Goal: Transaction & Acquisition: Purchase product/service

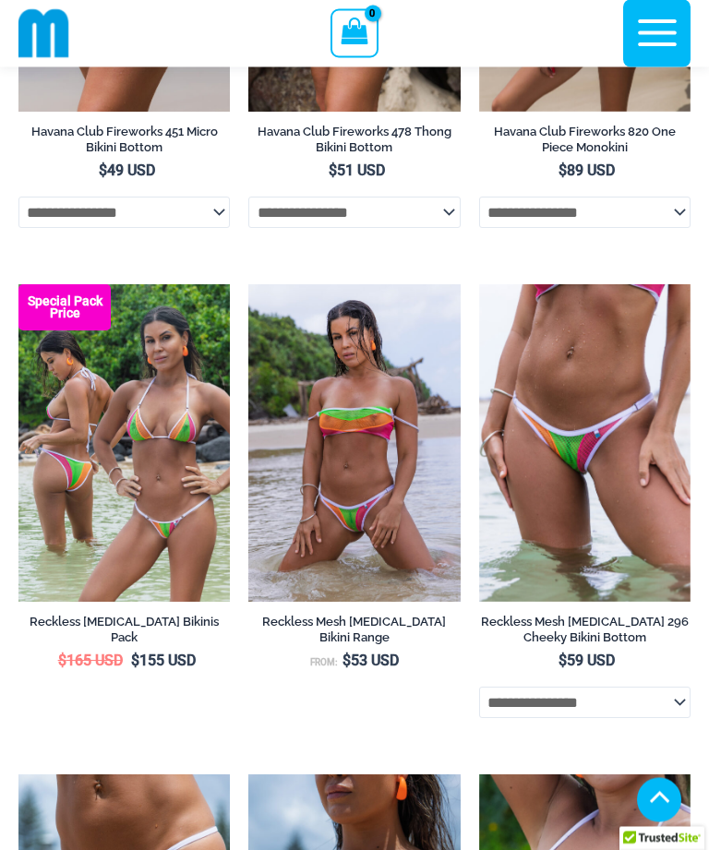
scroll to position [902, 0]
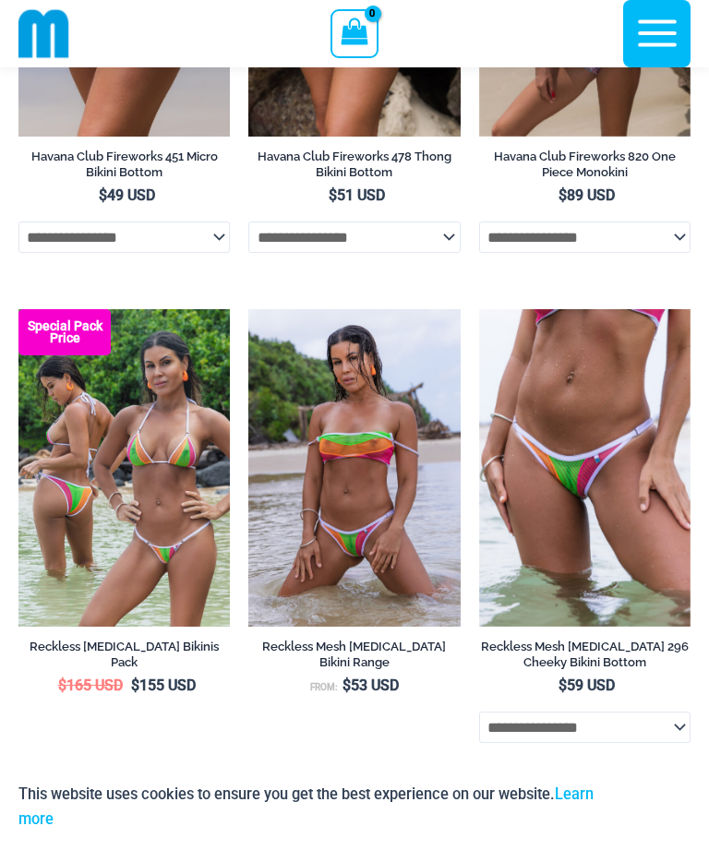
click at [641, 39] on icon "button" at bounding box center [657, 33] width 46 height 46
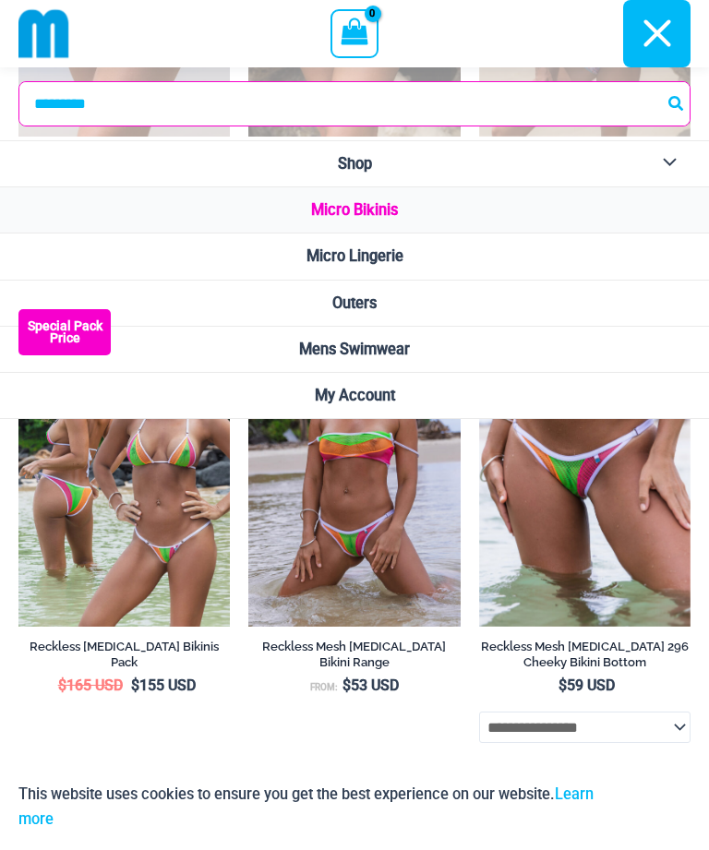
click at [350, 258] on span "Micro Lingerie" at bounding box center [354, 256] width 97 height 18
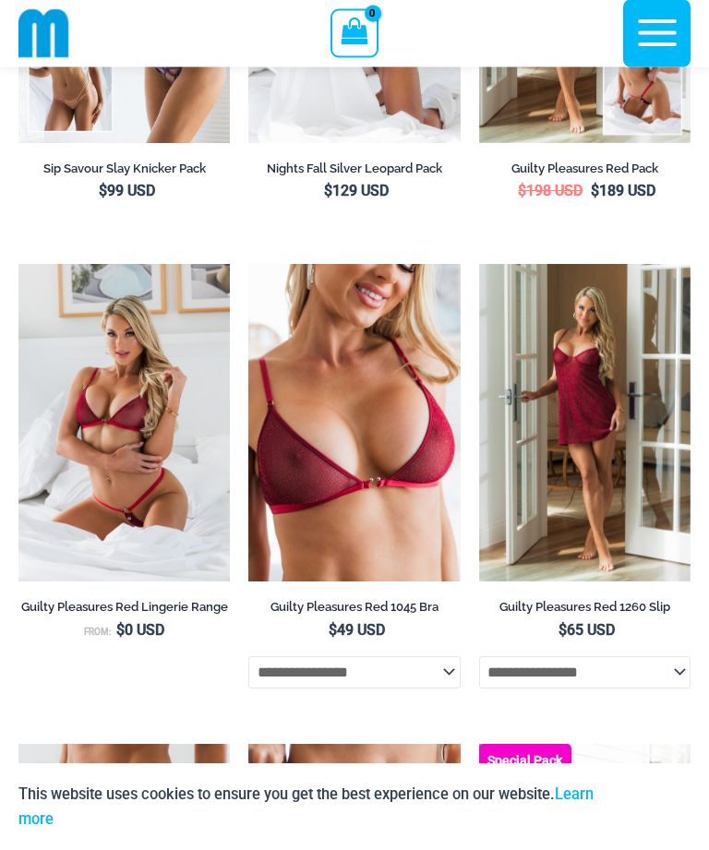
scroll to position [542, 0]
click at [18, 264] on img at bounding box center [18, 264] width 0 height 0
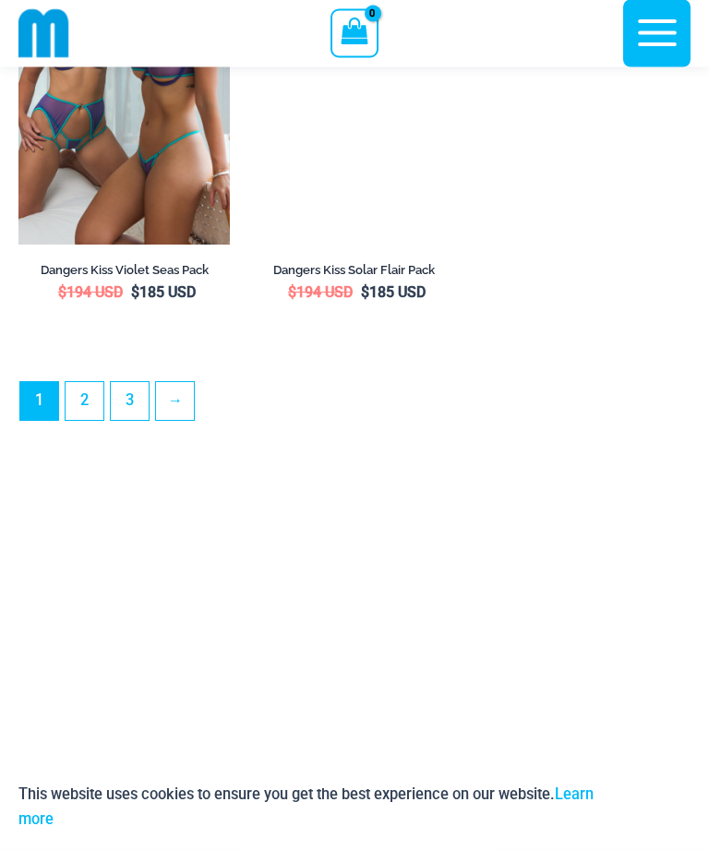
scroll to position [5200, 0]
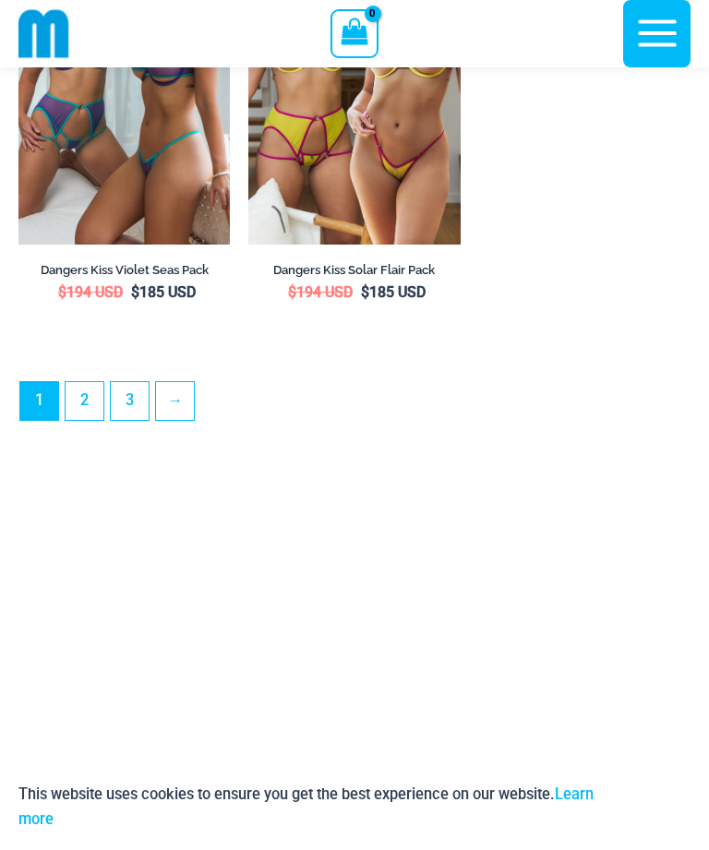
click at [80, 413] on link "2" at bounding box center [85, 401] width 38 height 38
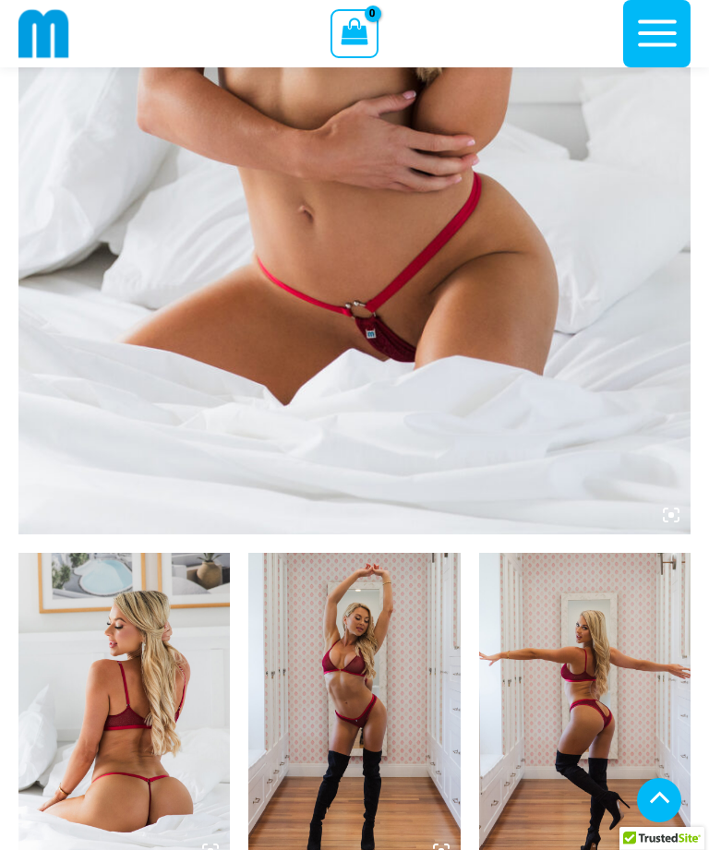
scroll to position [593, 0]
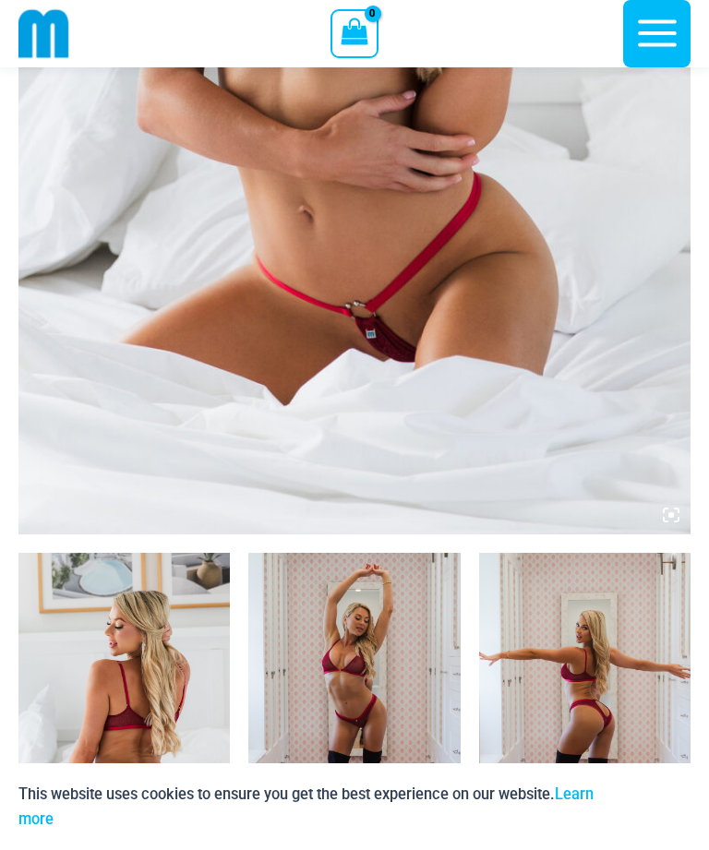
click at [102, 590] on img at bounding box center [123, 712] width 211 height 318
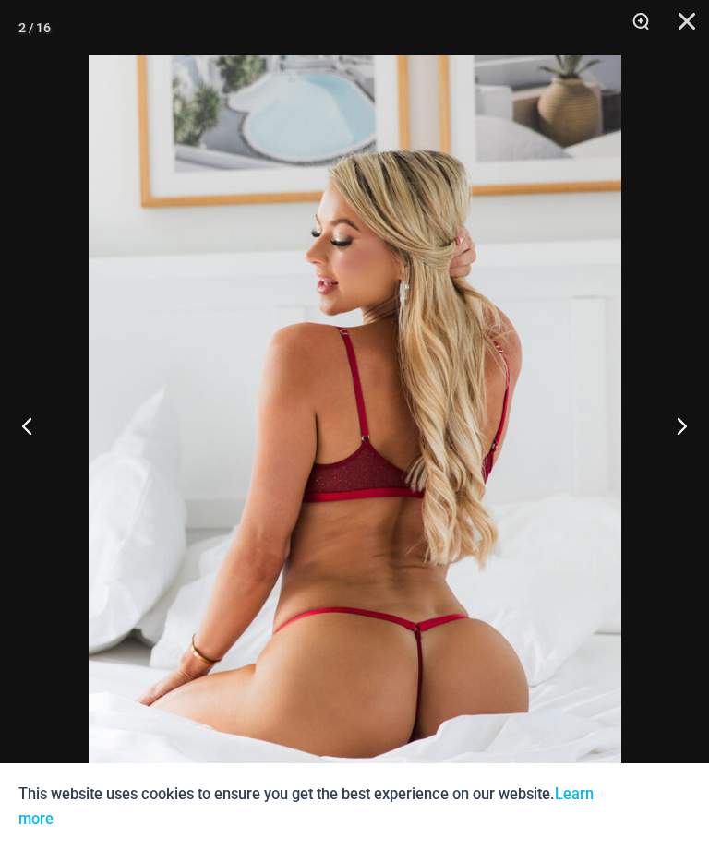
click at [320, 549] on img at bounding box center [355, 454] width 533 height 798
click at [123, 395] on img at bounding box center [355, 454] width 533 height 798
click at [14, 458] on button "Previous" at bounding box center [34, 425] width 69 height 92
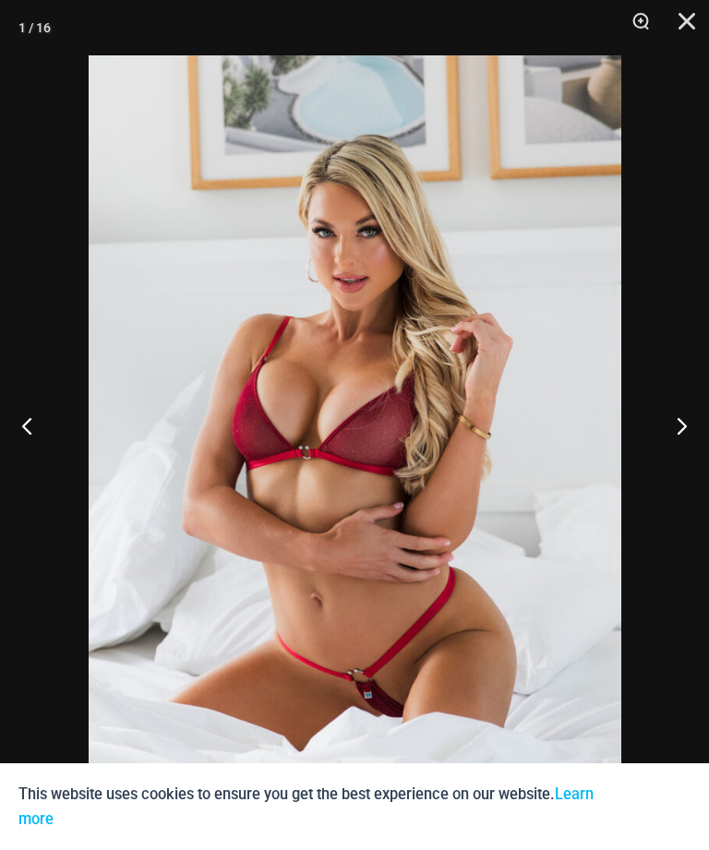
click at [43, 447] on button "Previous" at bounding box center [34, 425] width 69 height 92
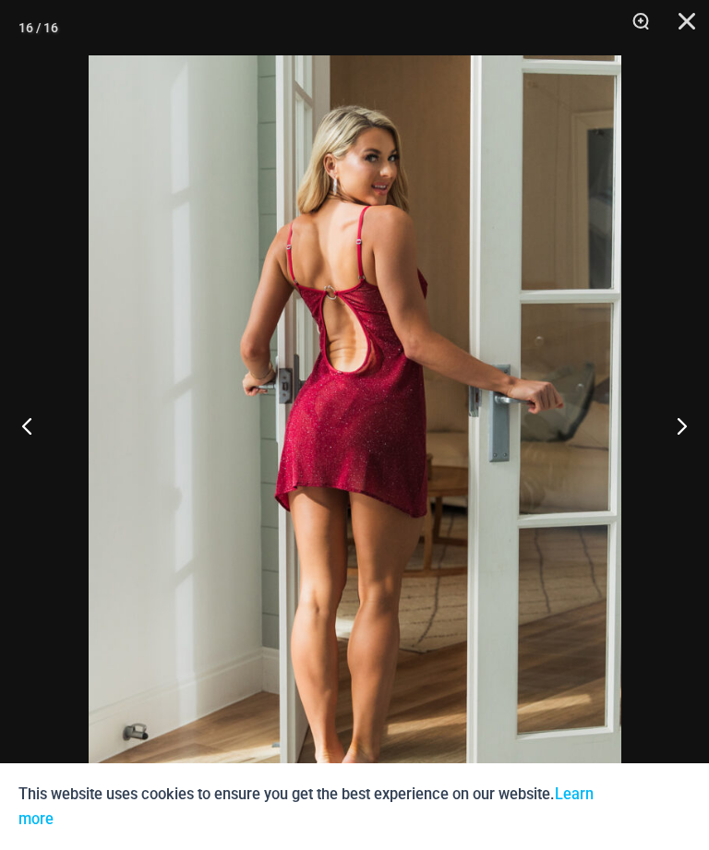
click at [37, 450] on button "Previous" at bounding box center [34, 425] width 69 height 92
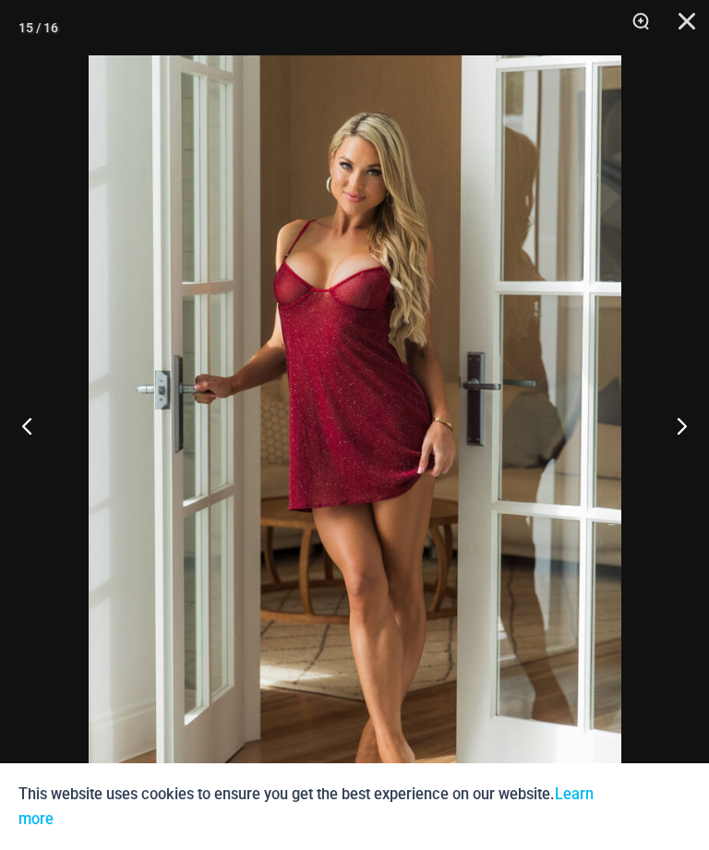
click at [26, 446] on button "Previous" at bounding box center [34, 425] width 69 height 92
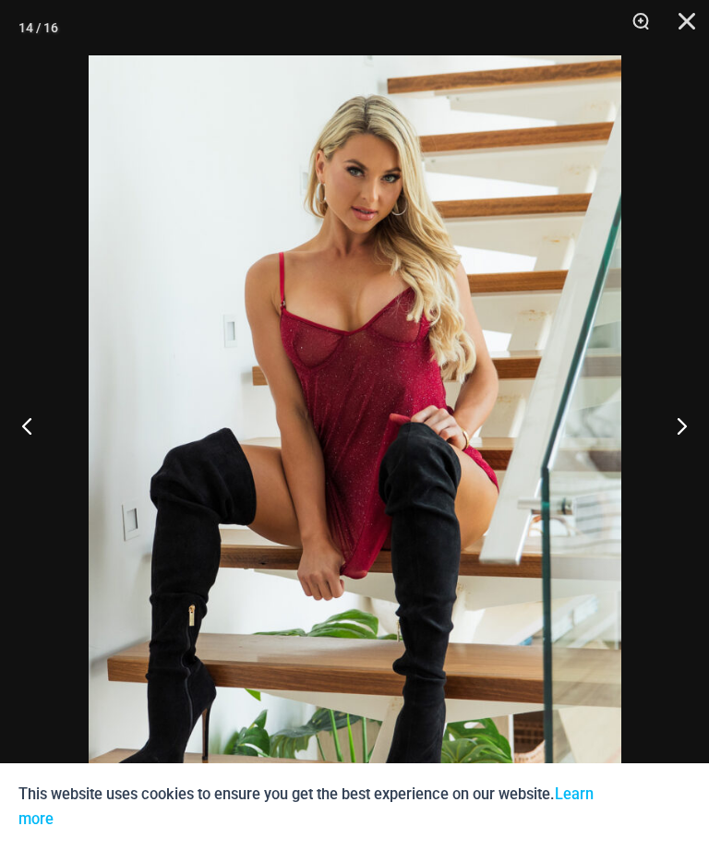
click at [26, 443] on button "Previous" at bounding box center [34, 425] width 69 height 92
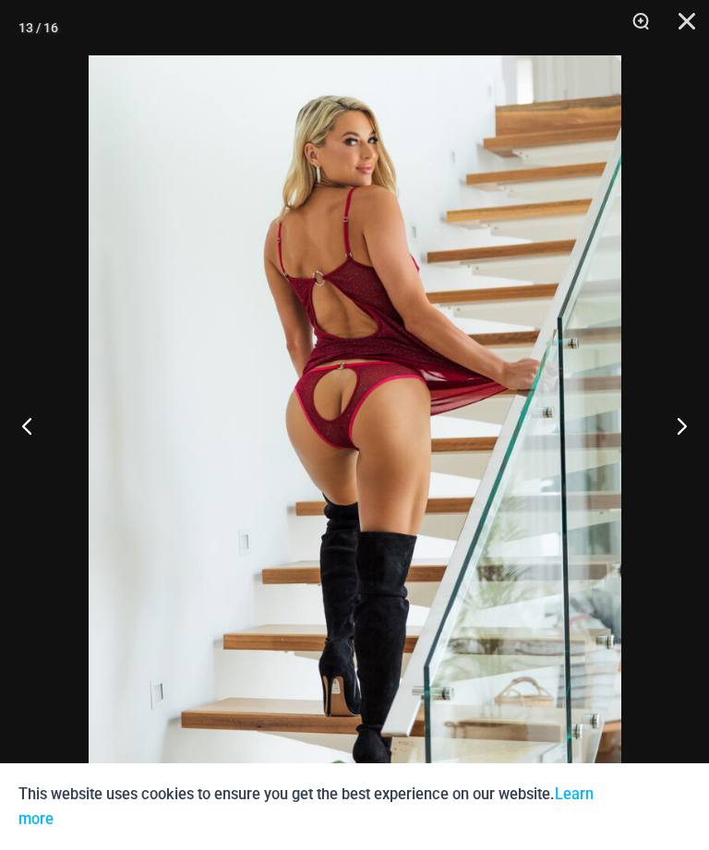
click at [24, 454] on button "Previous" at bounding box center [34, 425] width 69 height 92
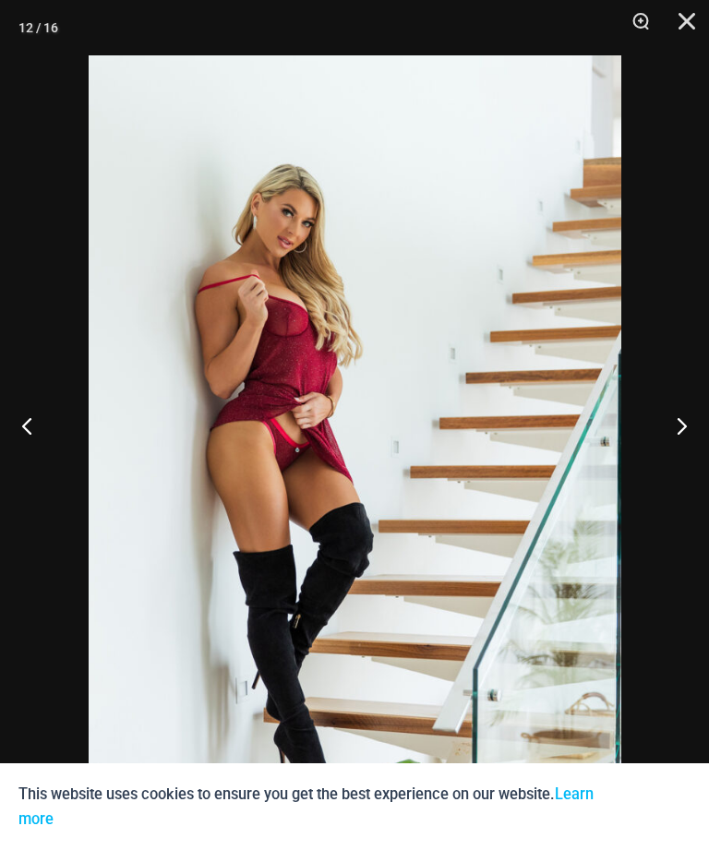
click at [30, 450] on button "Previous" at bounding box center [34, 425] width 69 height 92
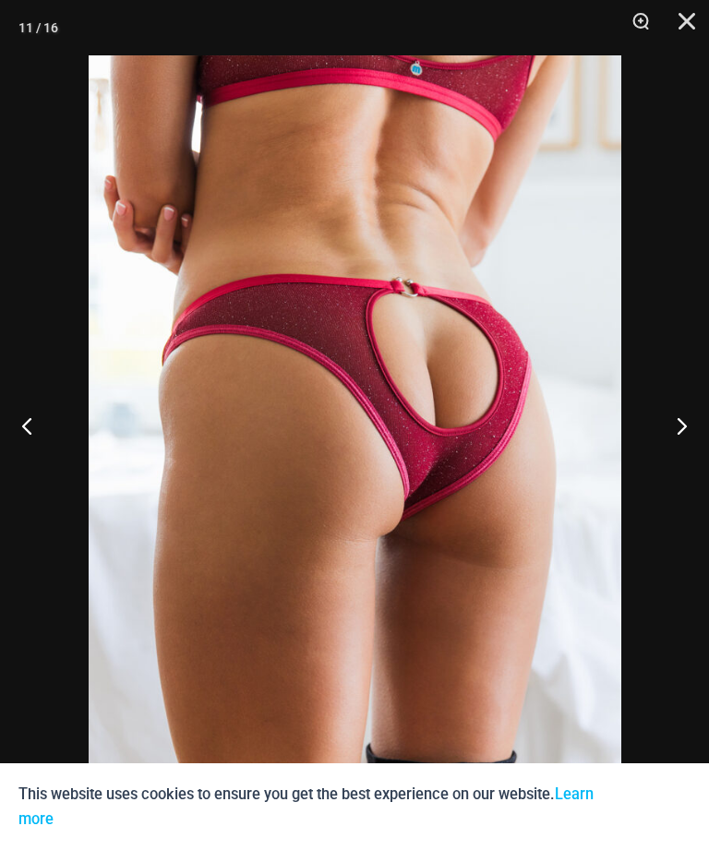
click at [27, 441] on button "Previous" at bounding box center [34, 425] width 69 height 92
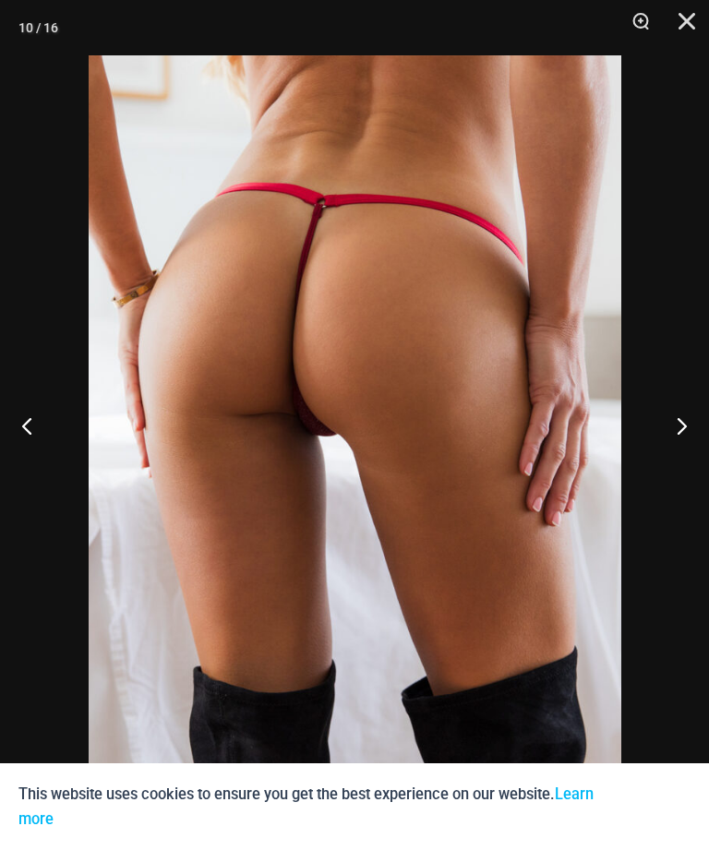
click at [34, 454] on button "Previous" at bounding box center [34, 425] width 69 height 92
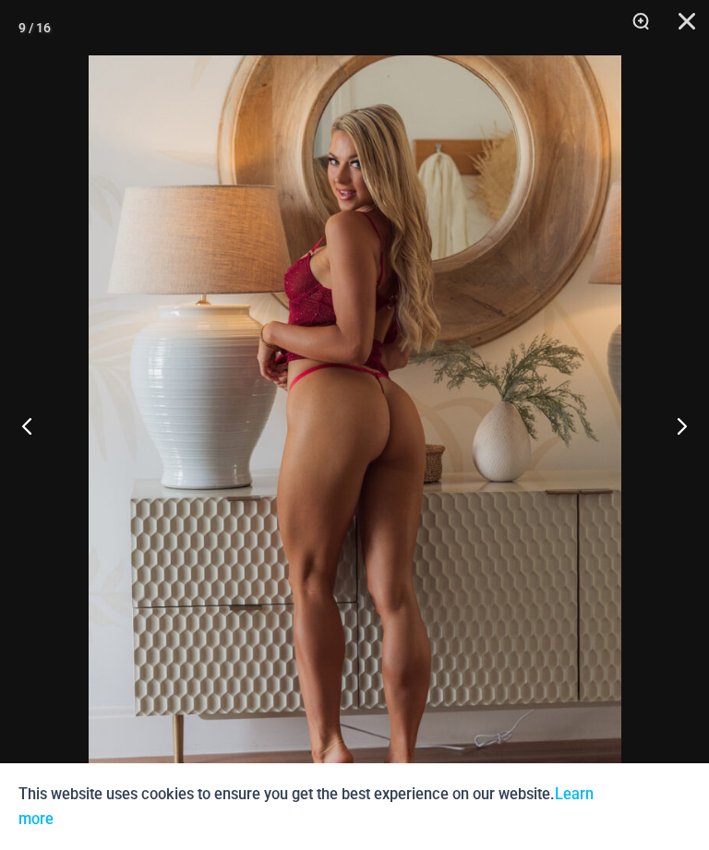
click at [34, 448] on button "Previous" at bounding box center [34, 425] width 69 height 92
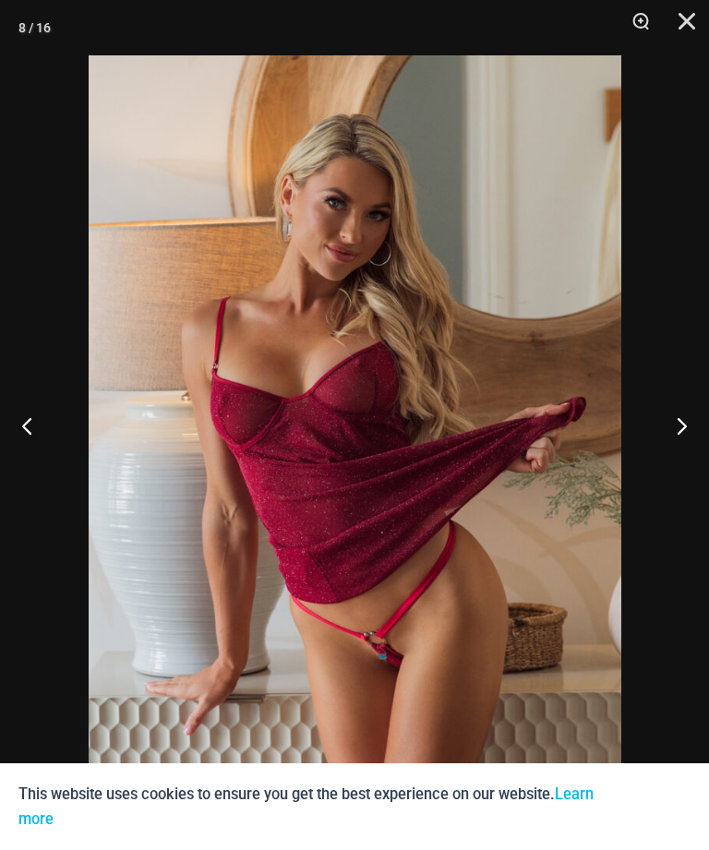
click at [38, 448] on button "Previous" at bounding box center [34, 425] width 69 height 92
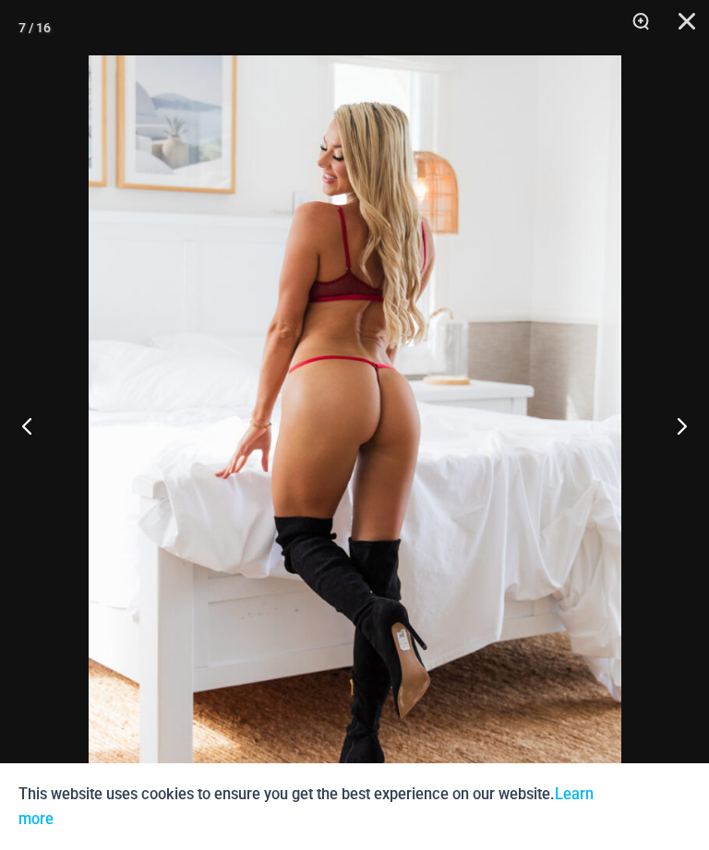
click at [33, 450] on button "Previous" at bounding box center [34, 425] width 69 height 92
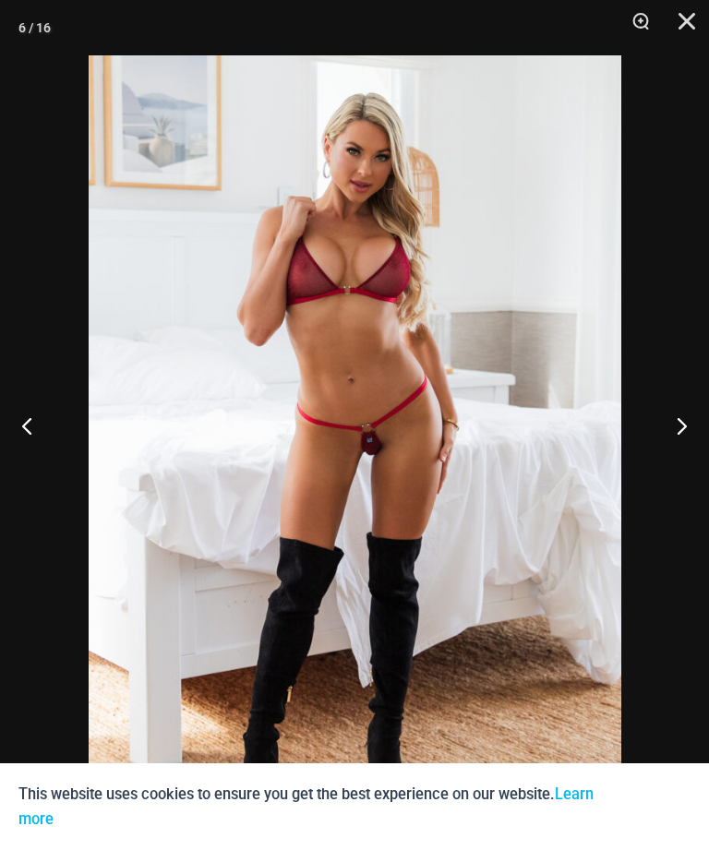
click at [30, 450] on button "Previous" at bounding box center [34, 425] width 69 height 92
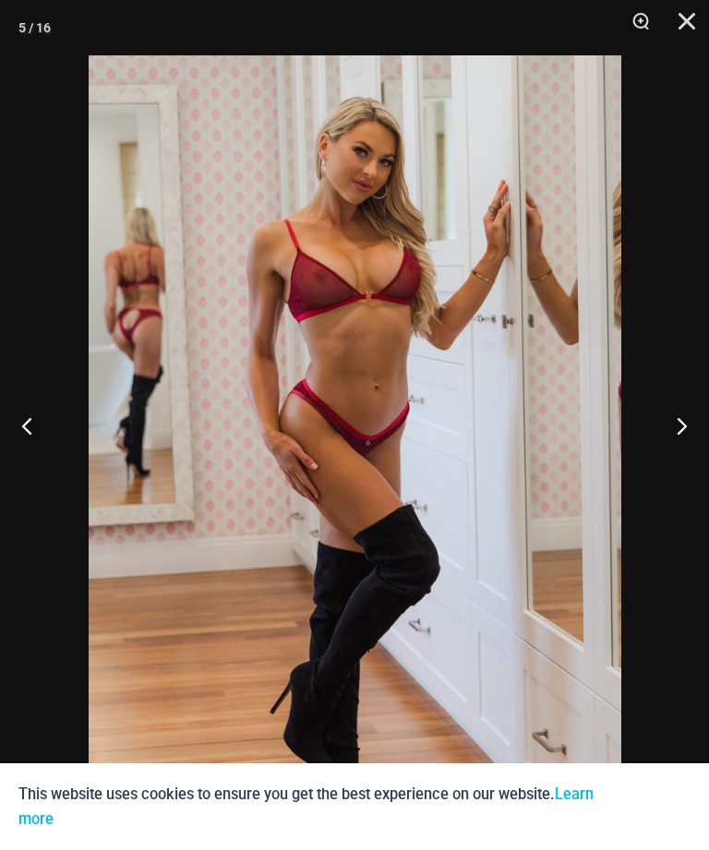
click at [39, 455] on button "Previous" at bounding box center [34, 425] width 69 height 92
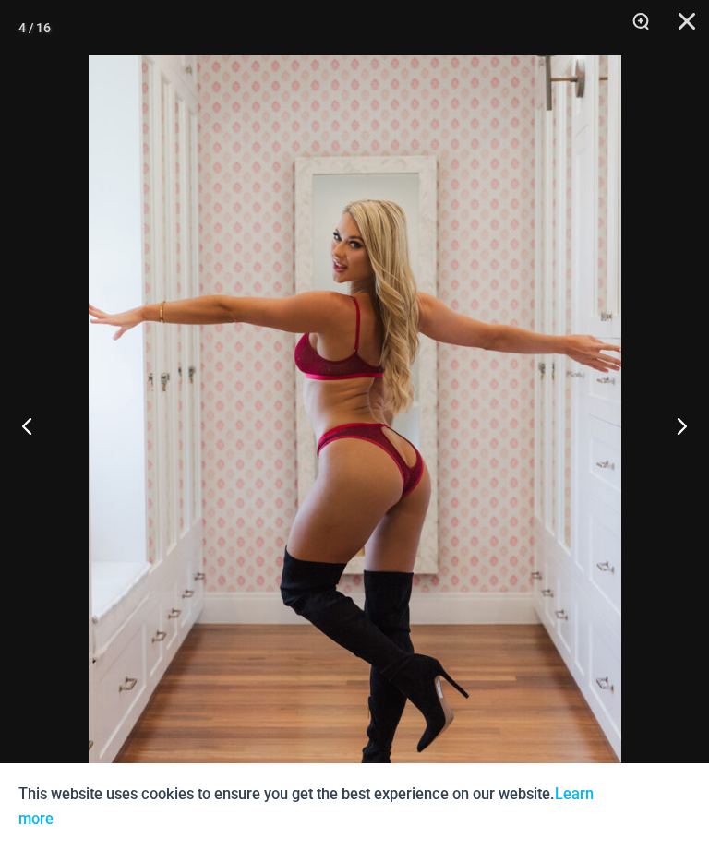
click at [17, 448] on button "Previous" at bounding box center [34, 425] width 69 height 92
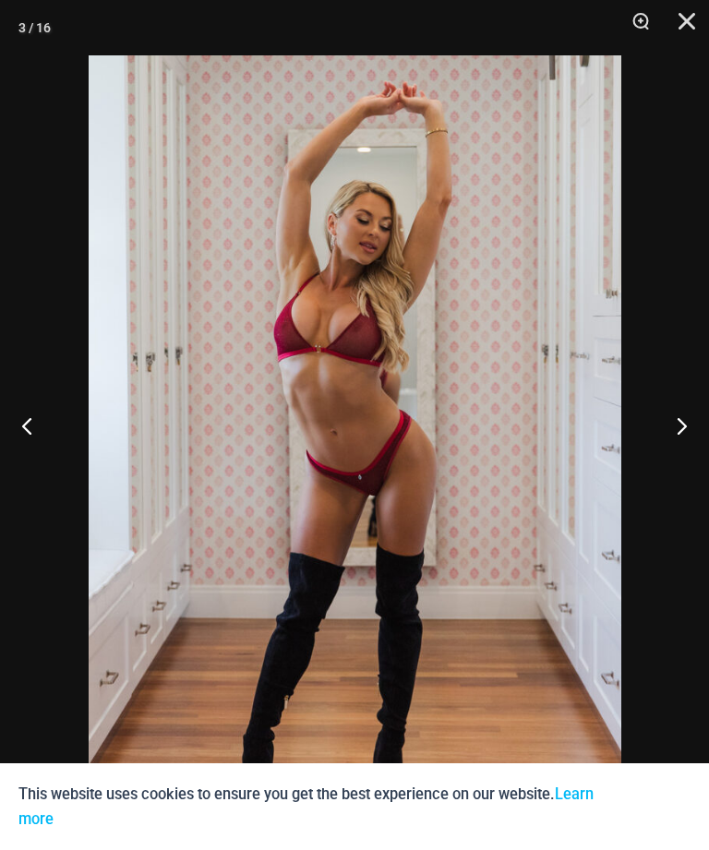
click at [24, 446] on button "Previous" at bounding box center [34, 425] width 69 height 92
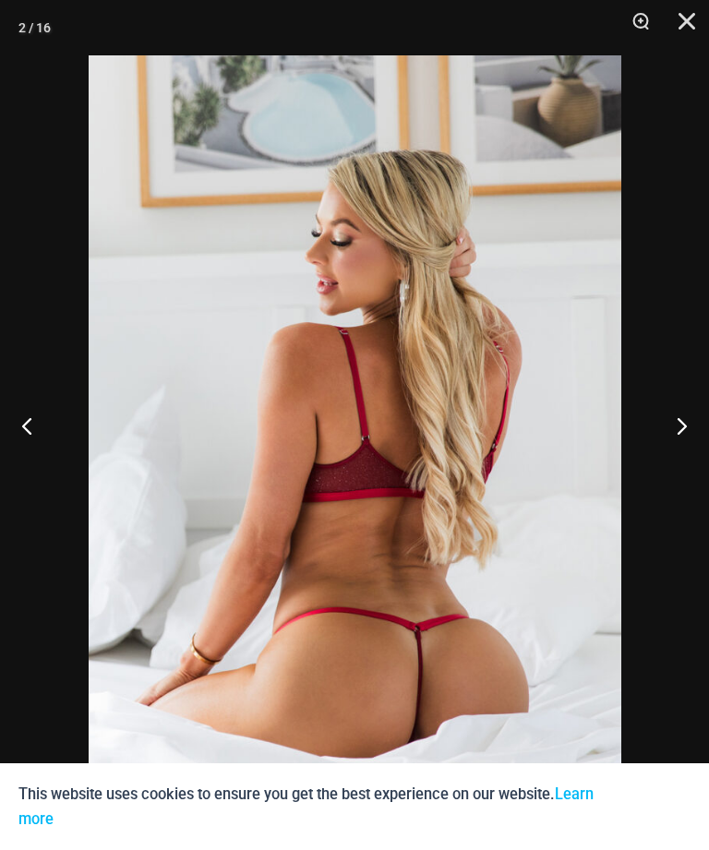
click at [686, 12] on button "Close" at bounding box center [680, 27] width 46 height 55
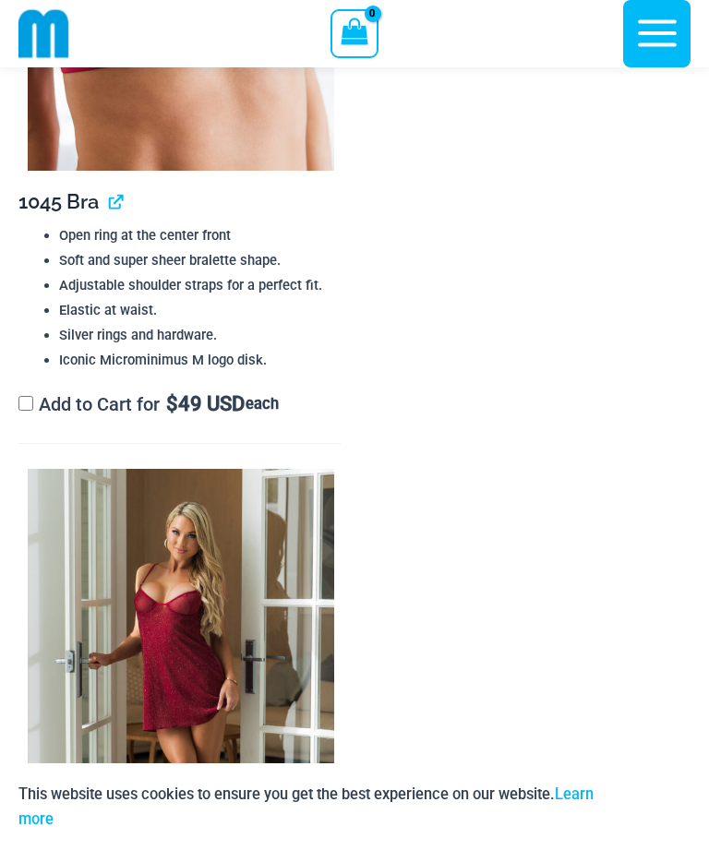
scroll to position [3691, 0]
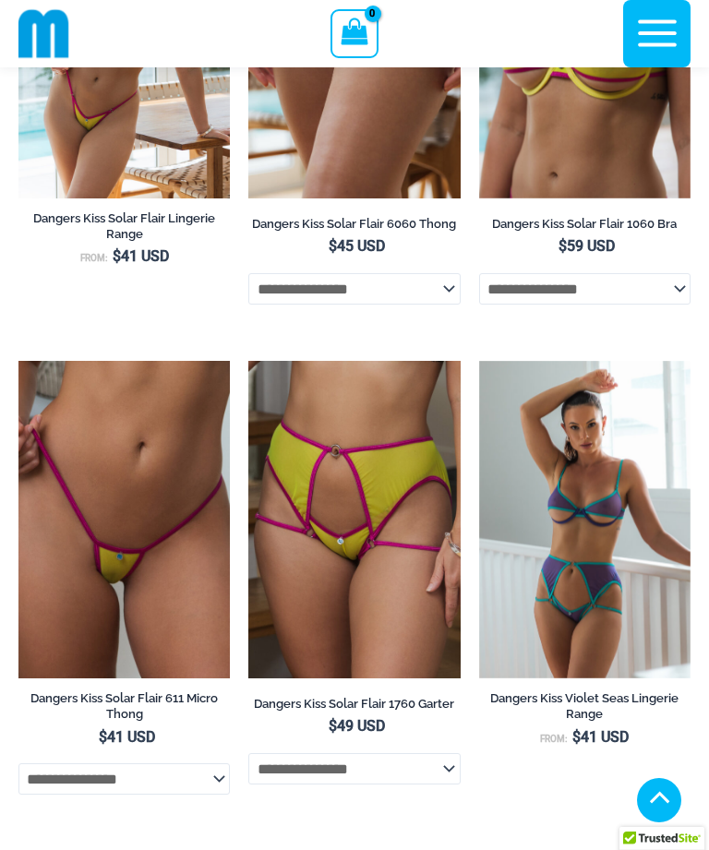
click at [248, 361] on img at bounding box center [248, 361] width 0 height 0
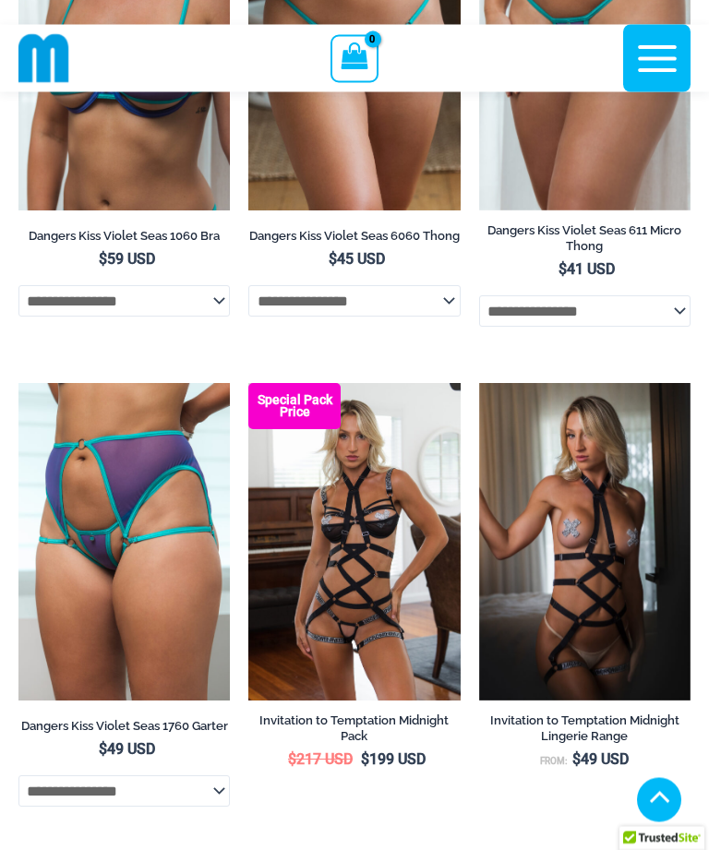
scroll to position [1309, 0]
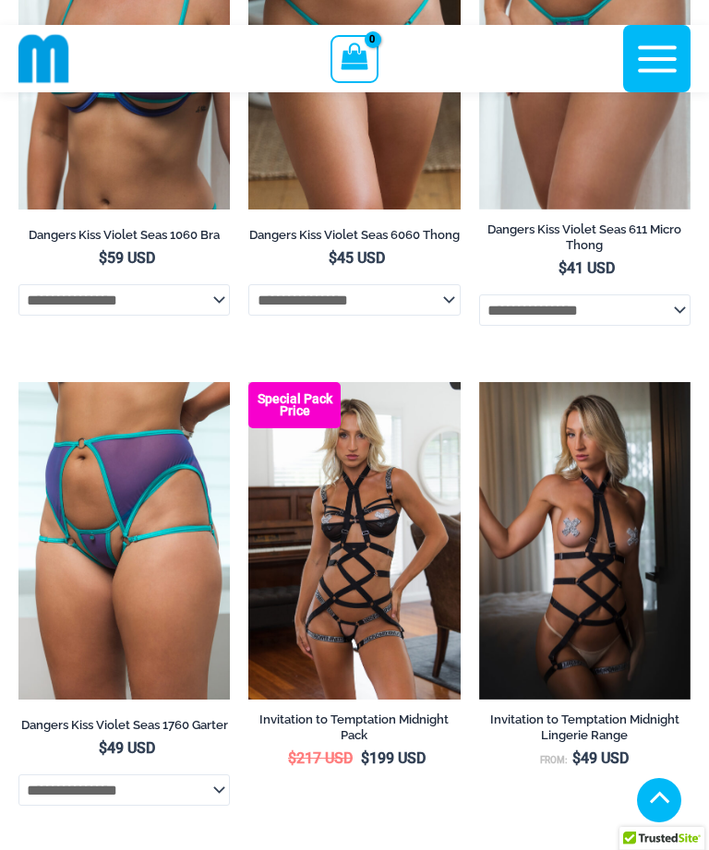
click at [248, 382] on img at bounding box center [248, 382] width 0 height 0
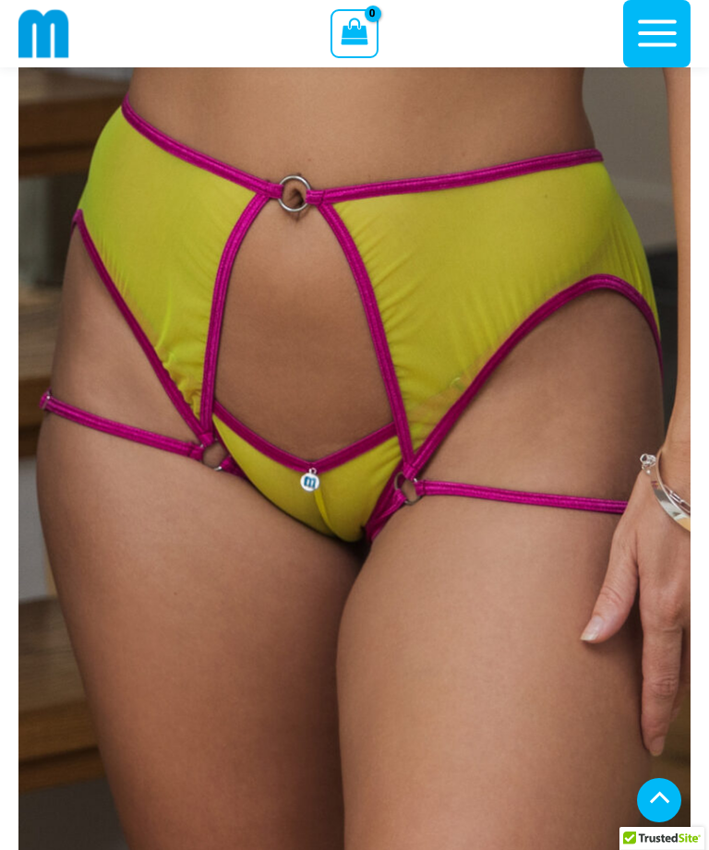
scroll to position [745, 0]
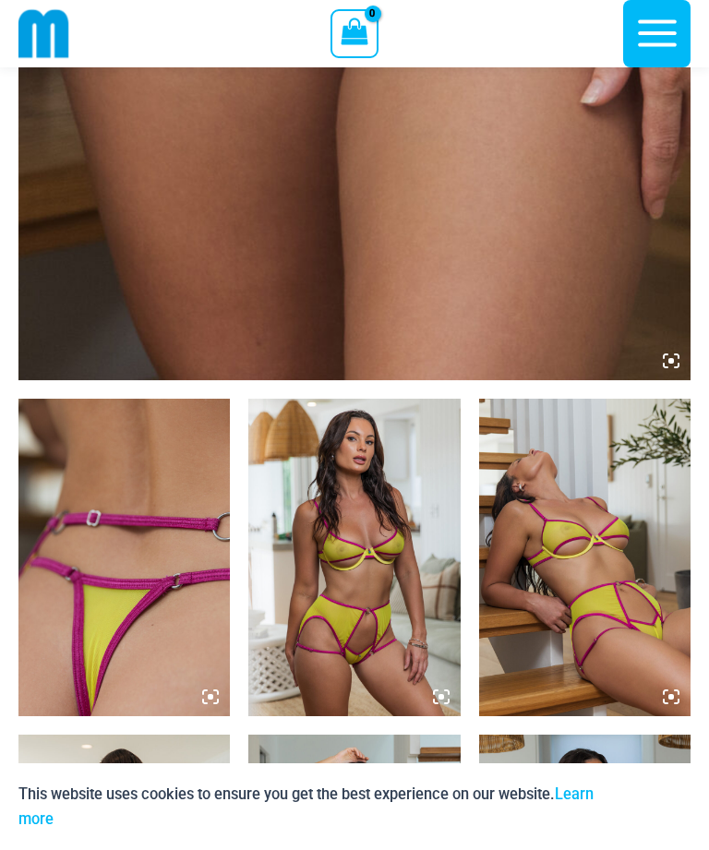
click at [103, 493] on img at bounding box center [123, 558] width 211 height 318
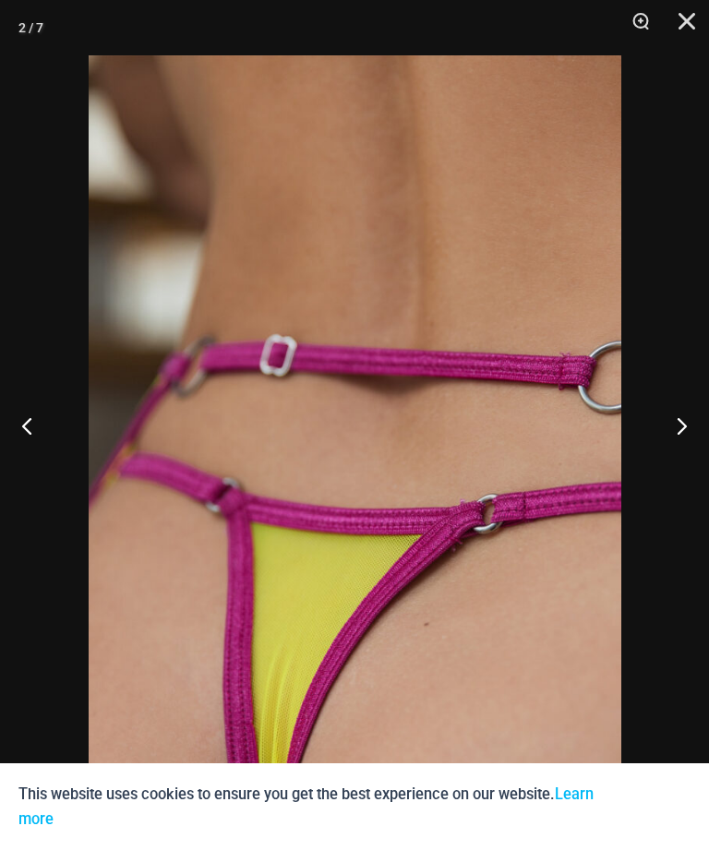
click at [34, 439] on button "Previous" at bounding box center [34, 425] width 69 height 92
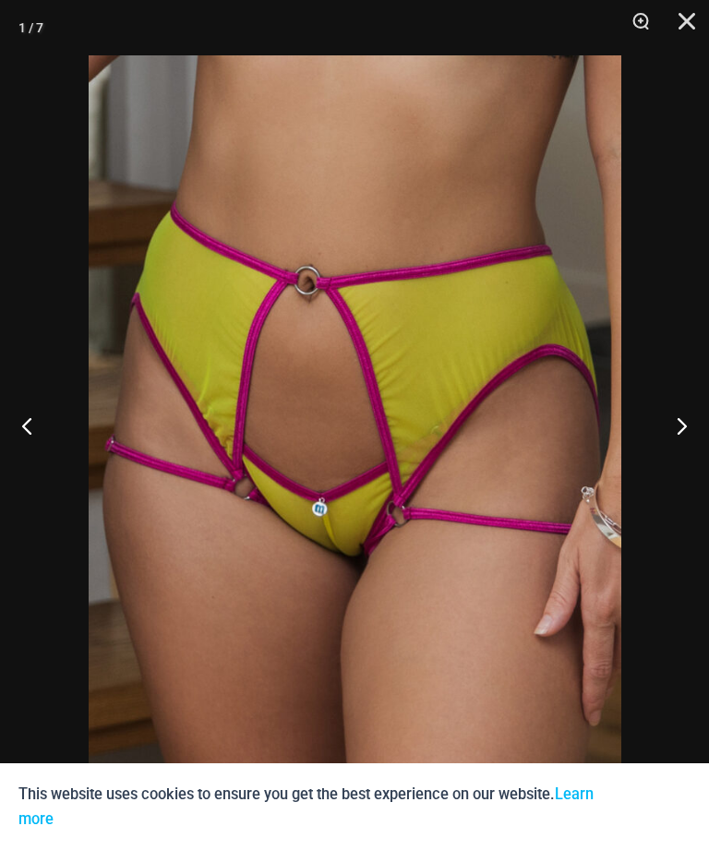
click at [39, 454] on button "Previous" at bounding box center [34, 425] width 69 height 92
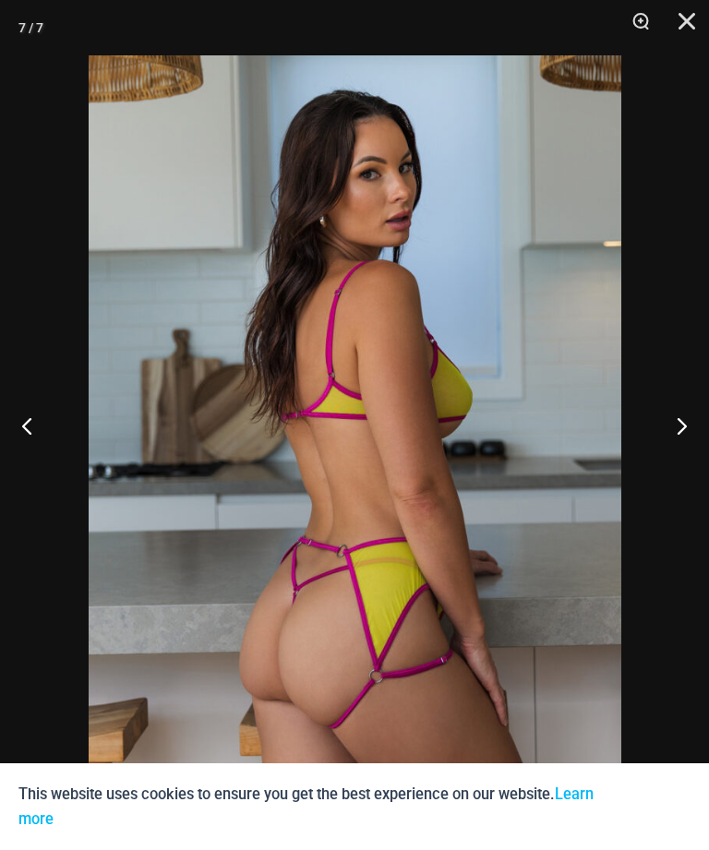
click at [22, 432] on button "Previous" at bounding box center [34, 425] width 69 height 92
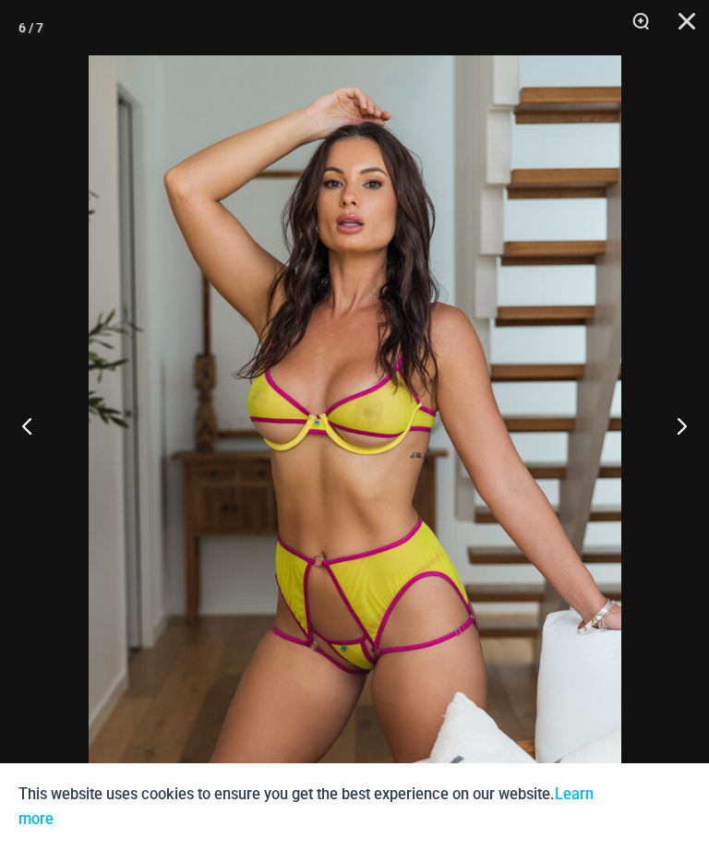
click at [11, 447] on button "Previous" at bounding box center [34, 425] width 69 height 92
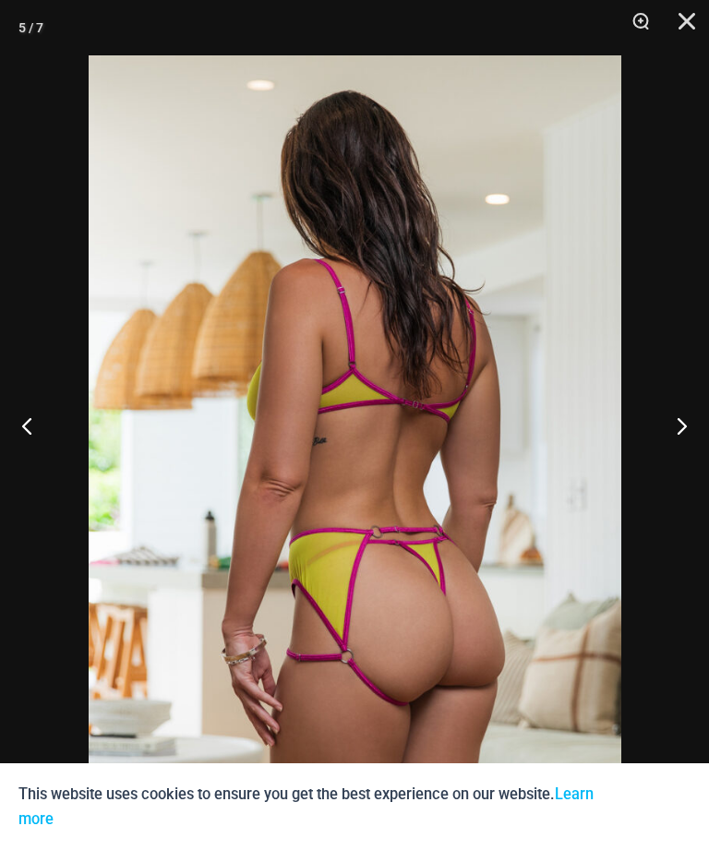
click at [25, 453] on button "Previous" at bounding box center [34, 425] width 69 height 92
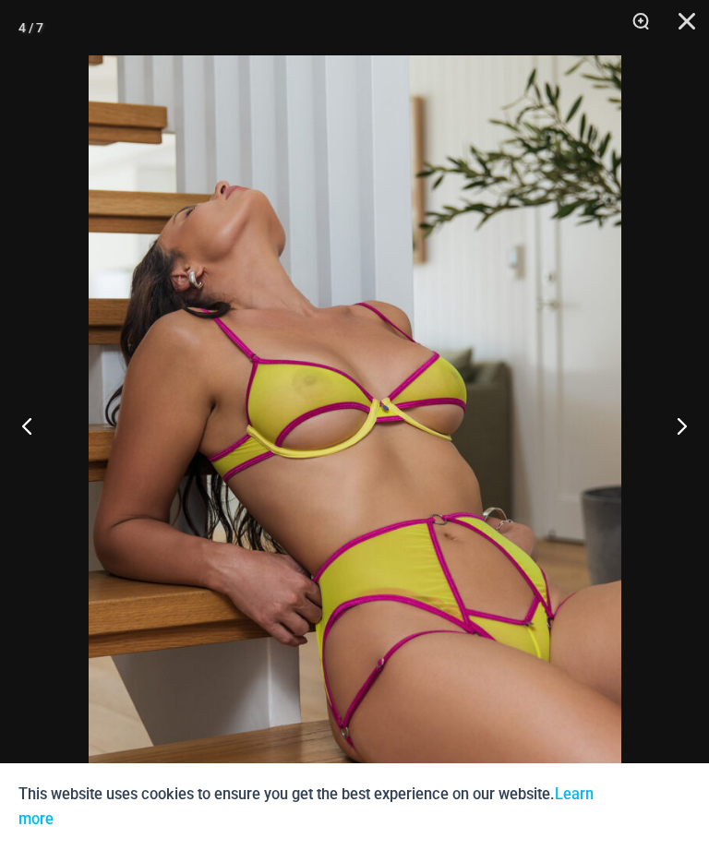
click at [32, 454] on button "Previous" at bounding box center [34, 425] width 69 height 92
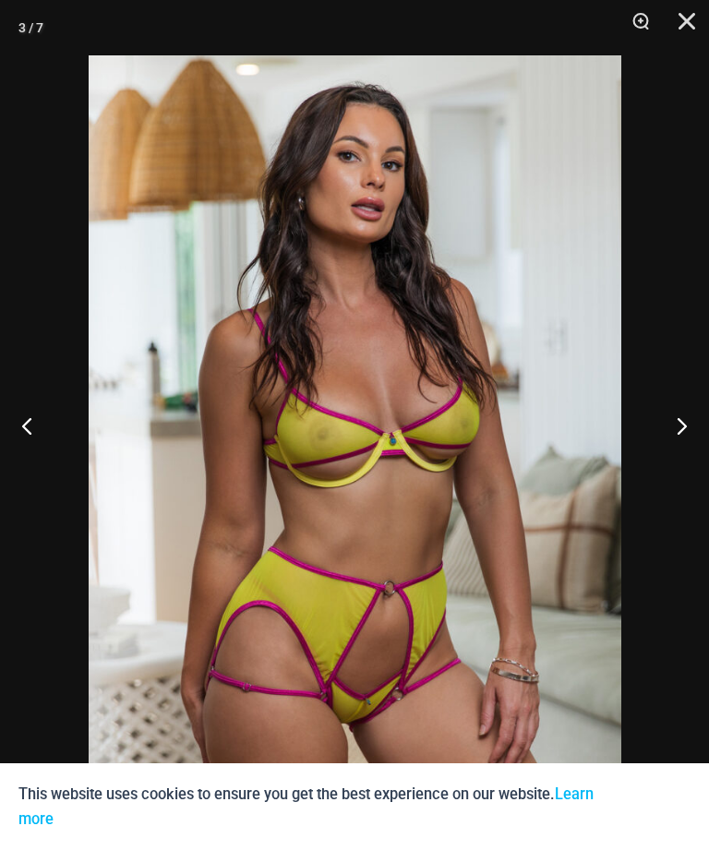
click at [32, 456] on button "Previous" at bounding box center [34, 425] width 69 height 92
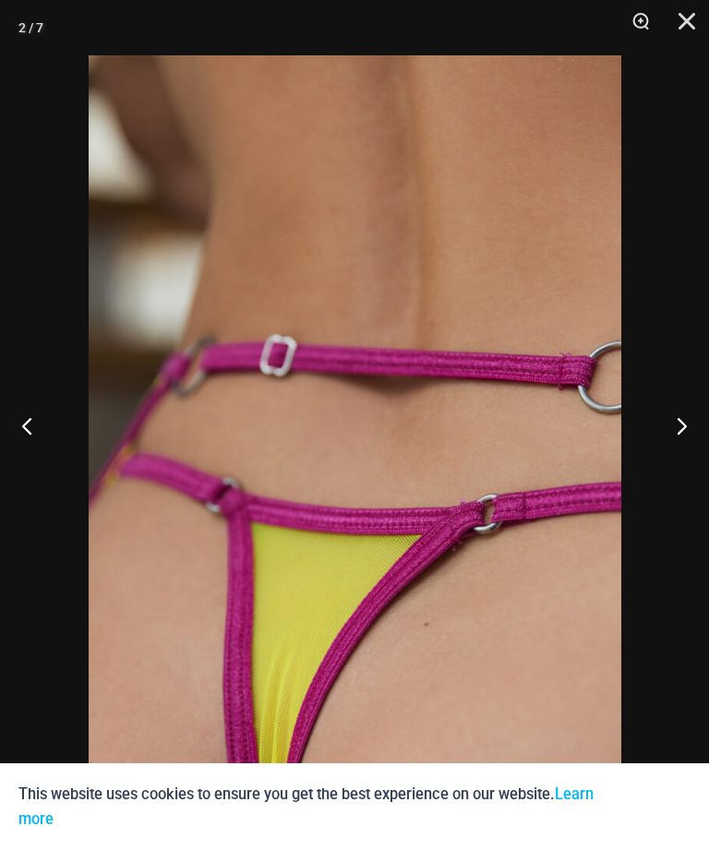
click at [38, 458] on button "Previous" at bounding box center [34, 425] width 69 height 92
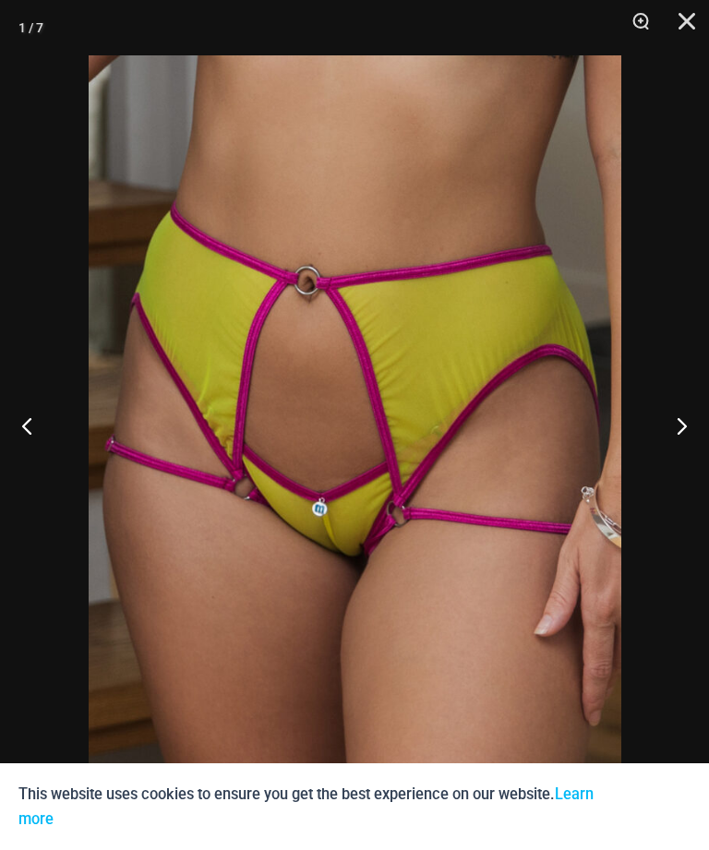
click at [36, 456] on button "Previous" at bounding box center [34, 425] width 69 height 92
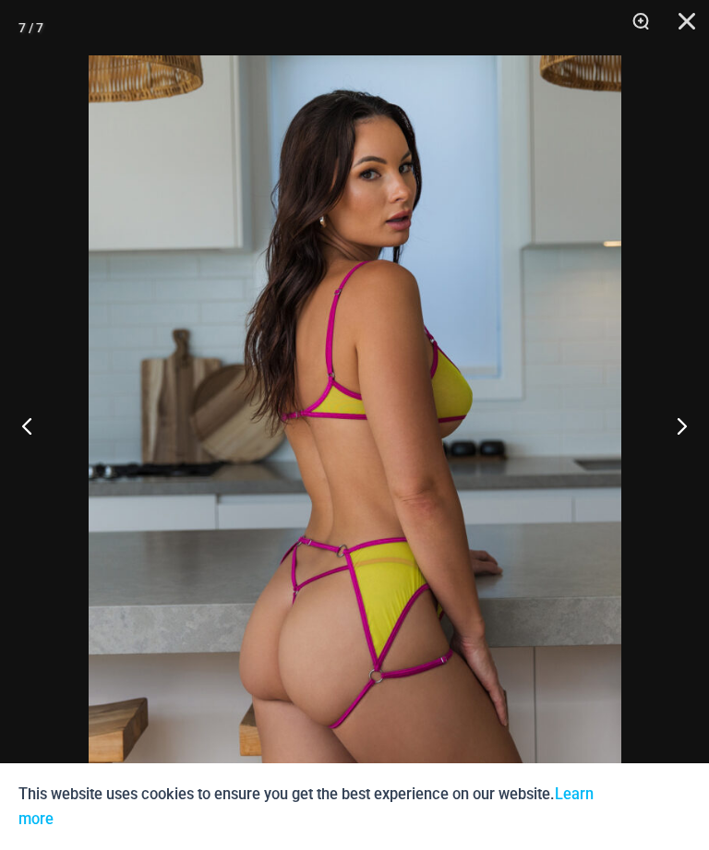
click at [35, 455] on button "Previous" at bounding box center [34, 425] width 69 height 92
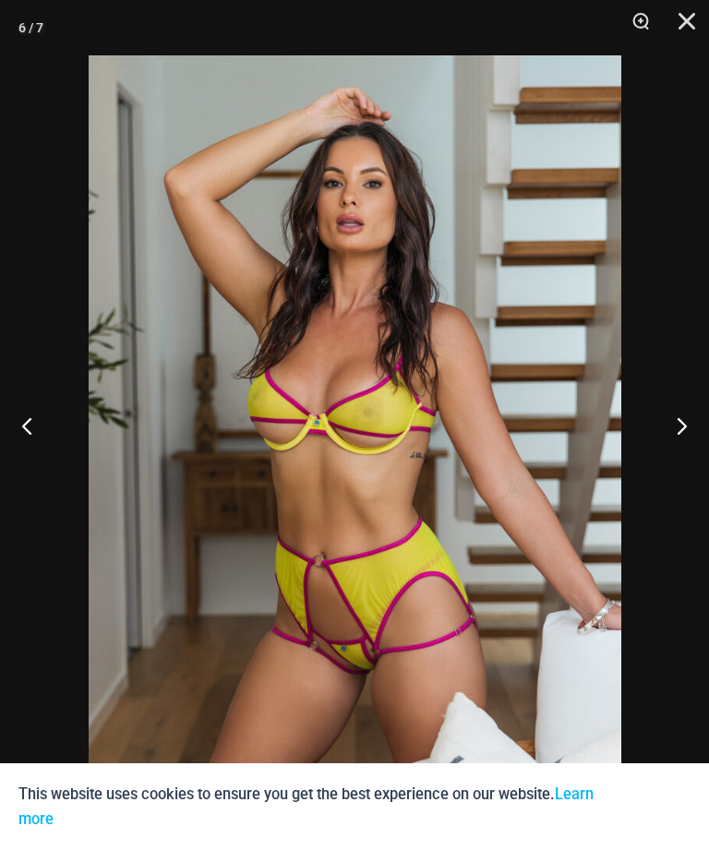
click at [682, 26] on button "Close" at bounding box center [680, 27] width 46 height 55
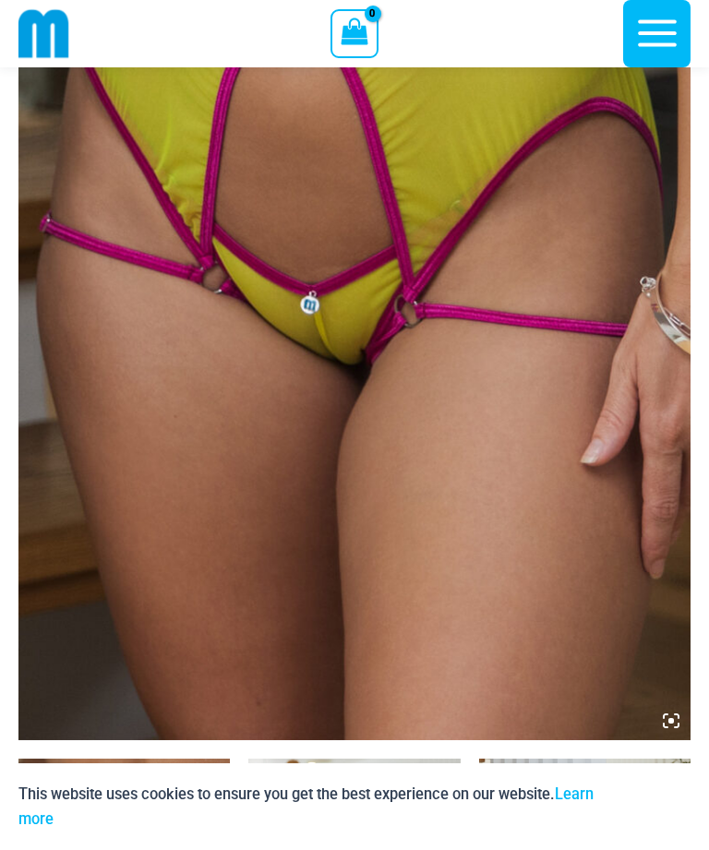
scroll to position [370, 0]
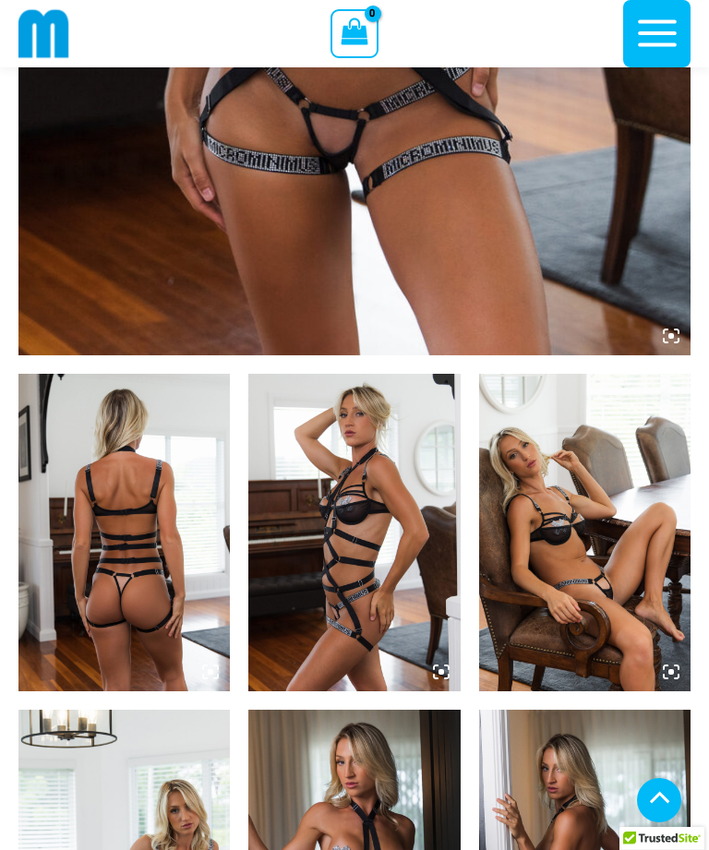
scroll to position [784, 0]
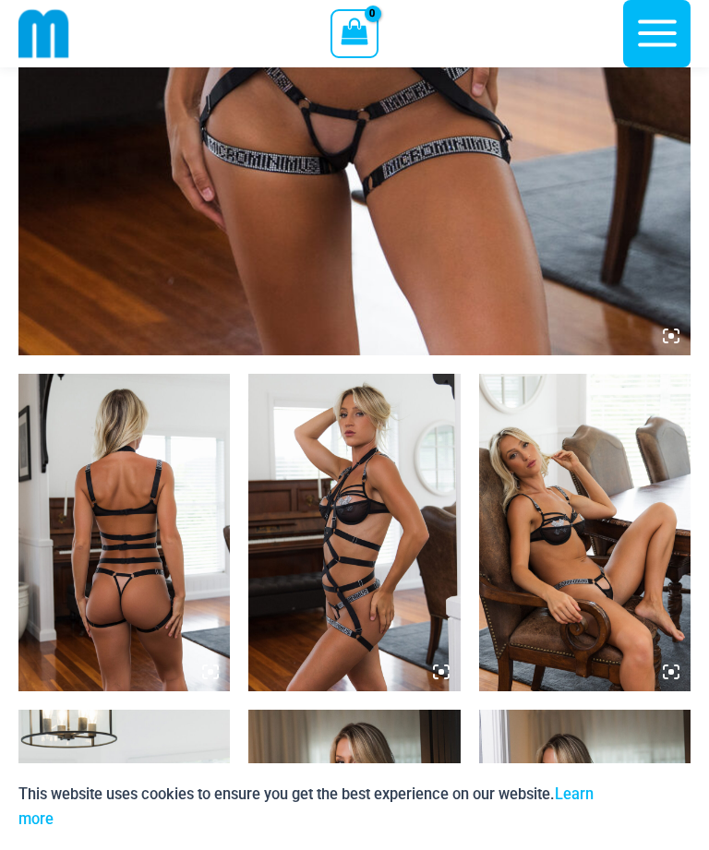
click at [97, 436] on img at bounding box center [123, 533] width 211 height 318
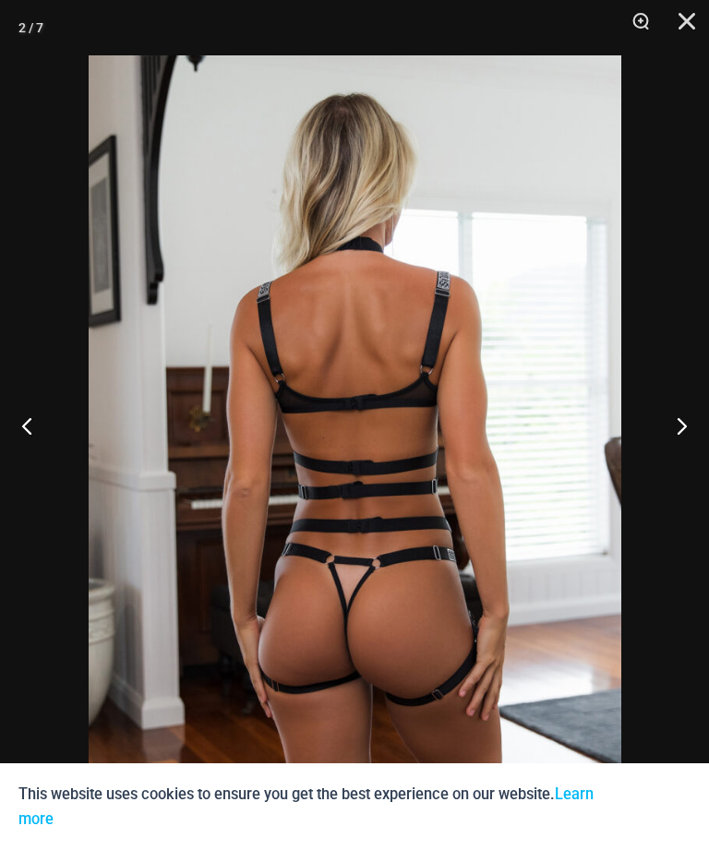
click at [26, 449] on button "Previous" at bounding box center [34, 425] width 69 height 92
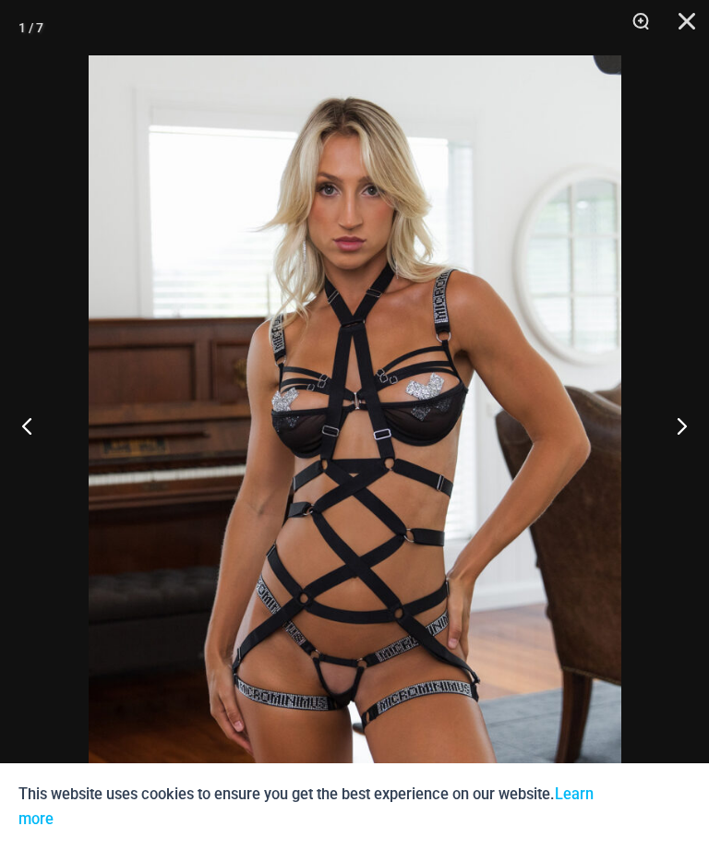
click at [25, 446] on button "Previous" at bounding box center [34, 425] width 69 height 92
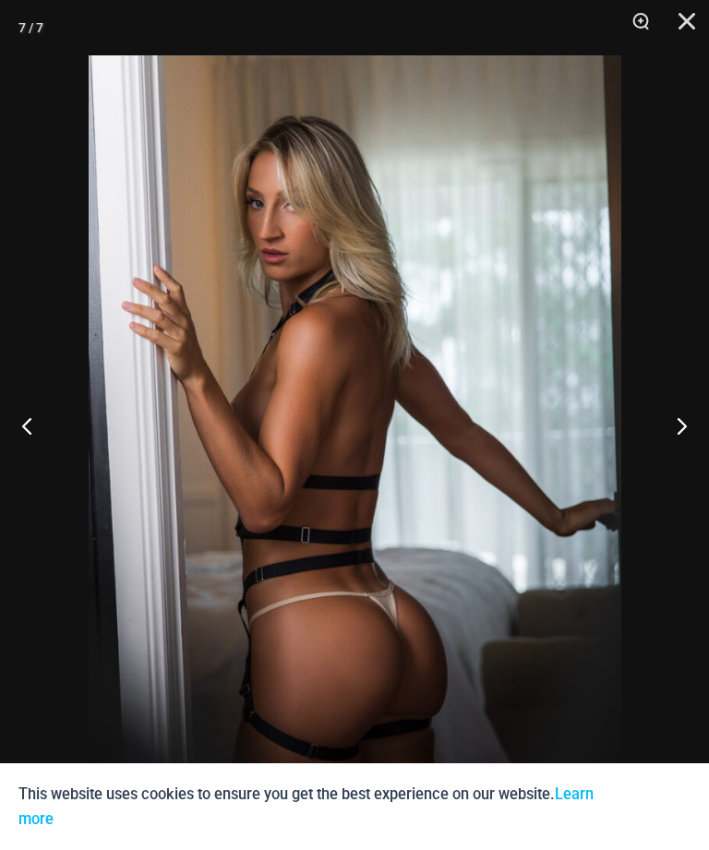
click at [28, 455] on button "Previous" at bounding box center [34, 425] width 69 height 92
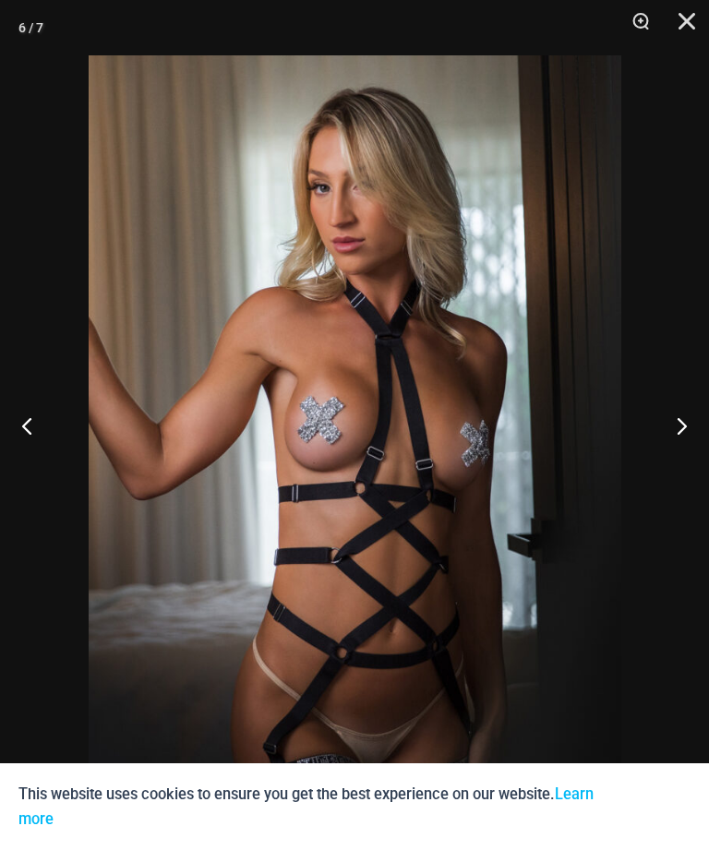
click at [32, 438] on button "Previous" at bounding box center [34, 425] width 69 height 92
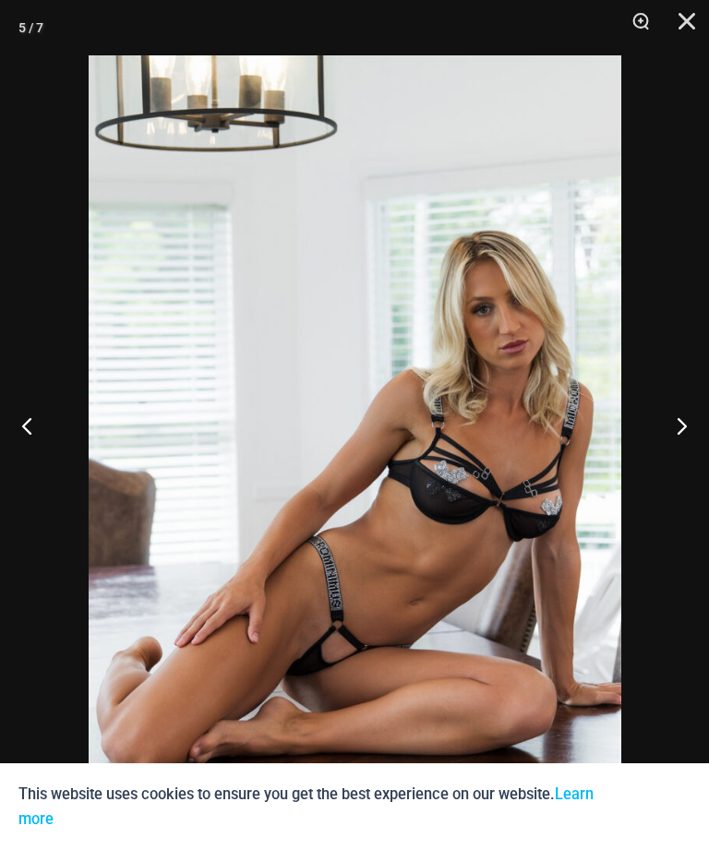
click at [37, 437] on button "Previous" at bounding box center [34, 425] width 69 height 92
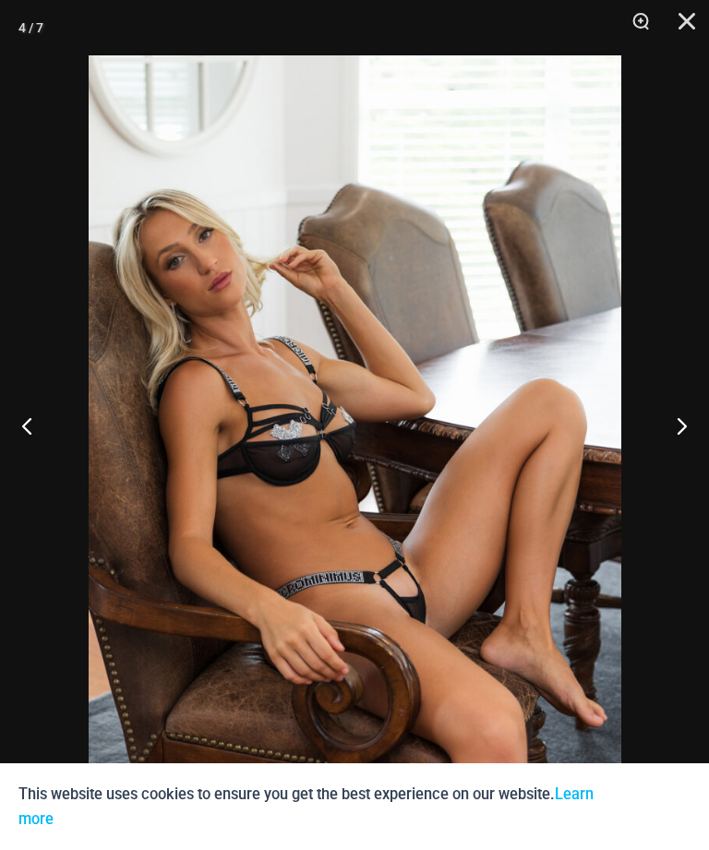
click at [38, 434] on button "Previous" at bounding box center [34, 425] width 69 height 92
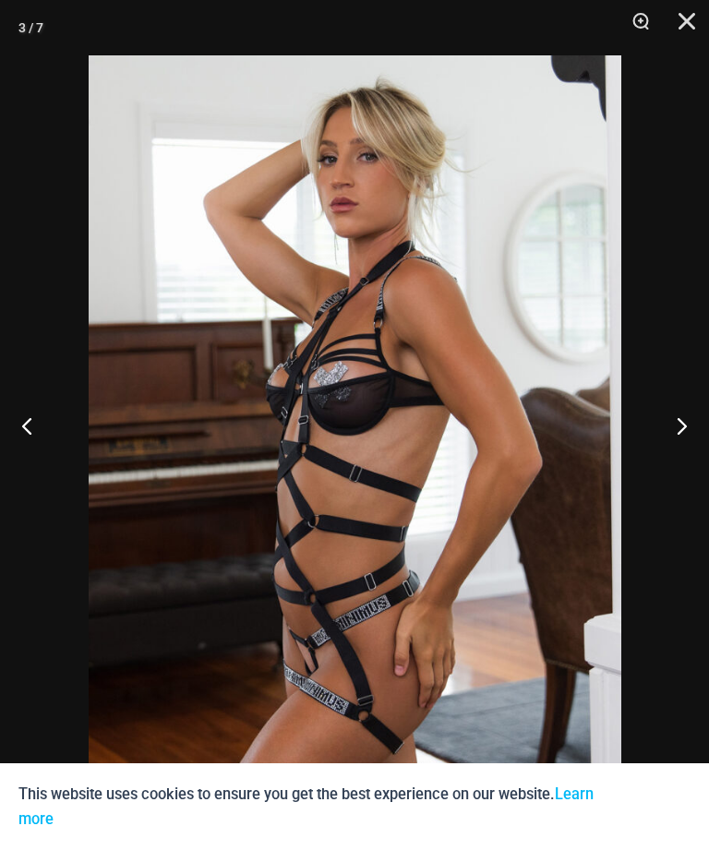
click at [30, 434] on button "Previous" at bounding box center [34, 425] width 69 height 92
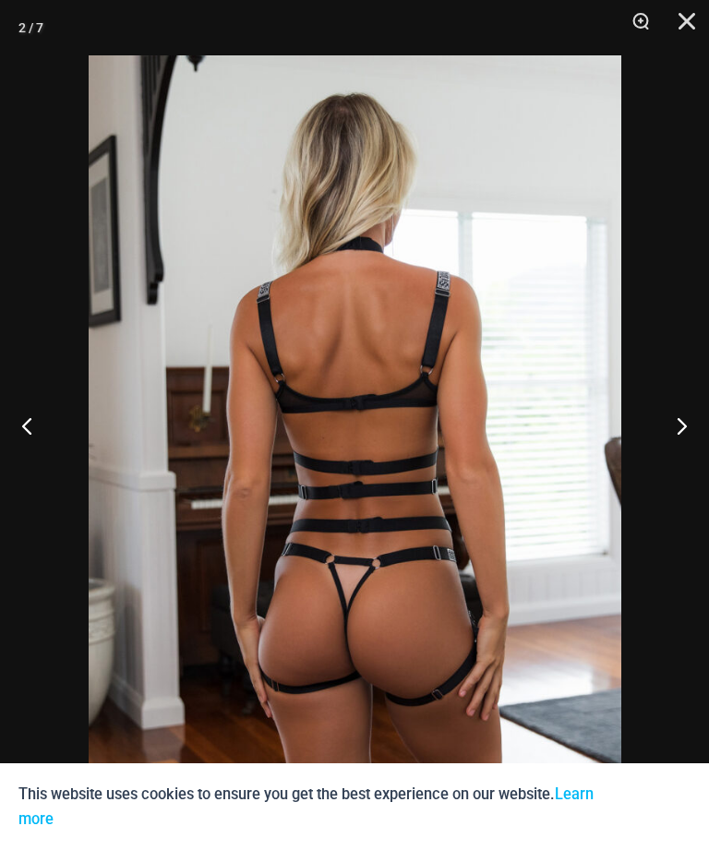
click at [31, 440] on button "Previous" at bounding box center [34, 425] width 69 height 92
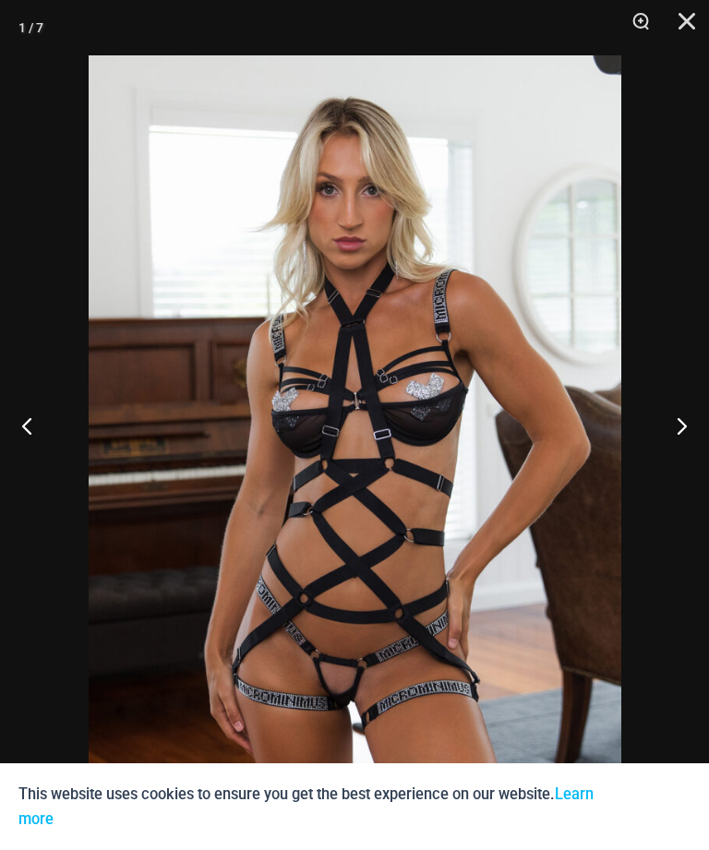
click at [34, 441] on button "Previous" at bounding box center [34, 425] width 69 height 92
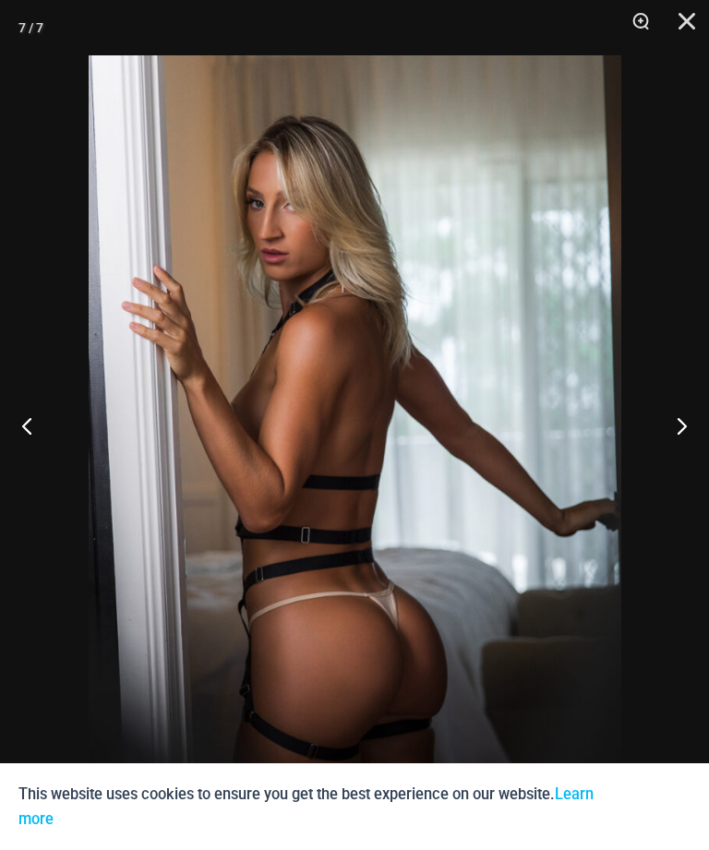
click at [31, 435] on button "Previous" at bounding box center [34, 425] width 69 height 92
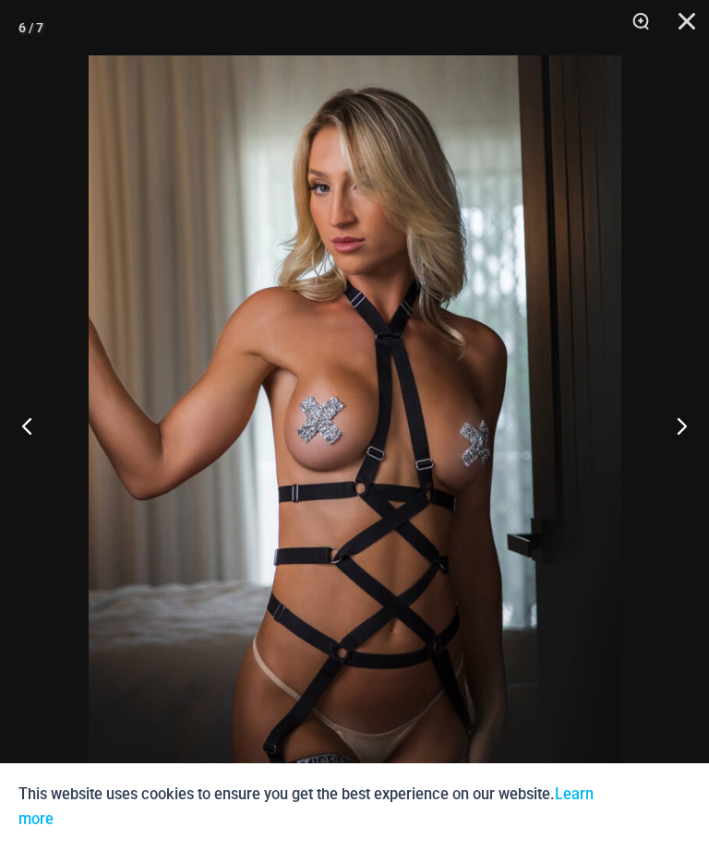
click at [35, 434] on button "Previous" at bounding box center [34, 425] width 69 height 92
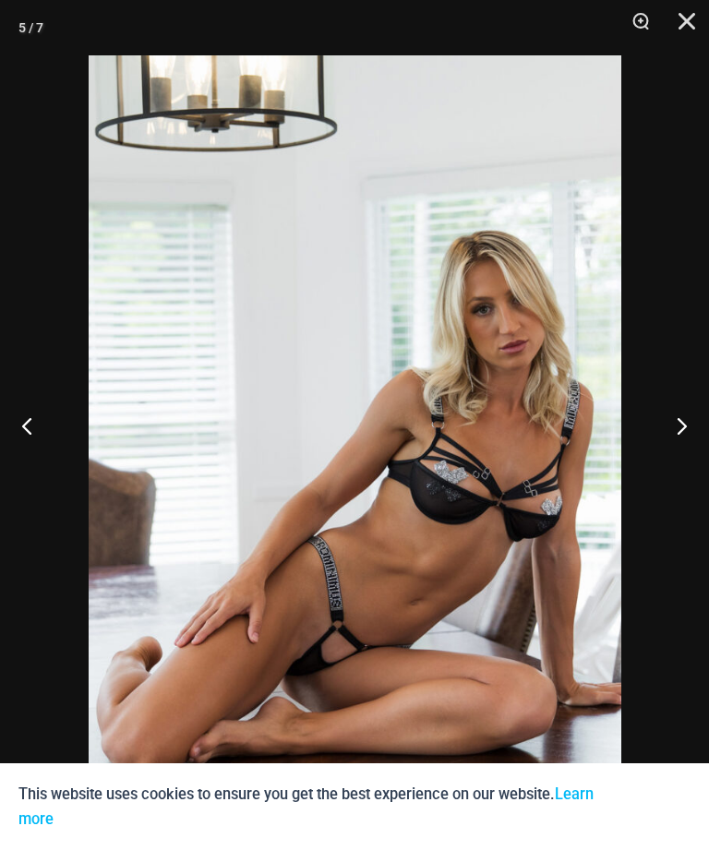
click at [35, 435] on button "Previous" at bounding box center [34, 425] width 69 height 92
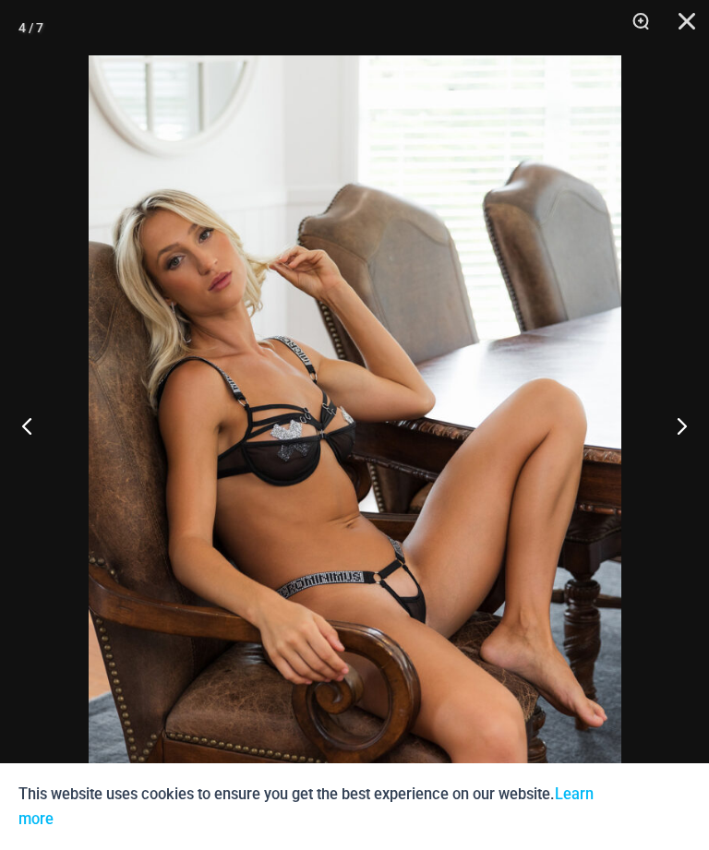
click at [30, 436] on button "Previous" at bounding box center [34, 425] width 69 height 92
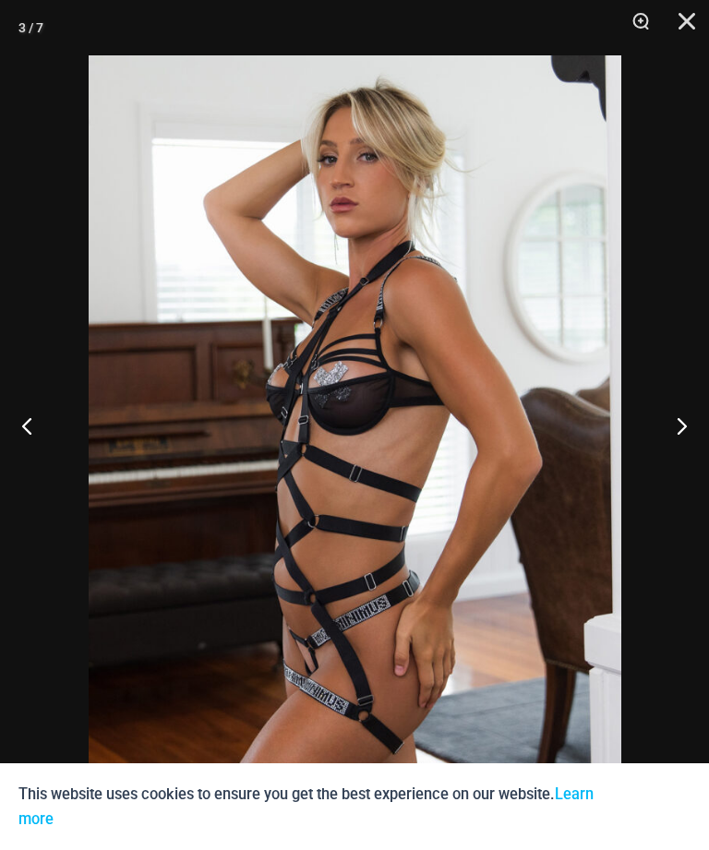
click at [33, 439] on button "Previous" at bounding box center [34, 425] width 69 height 92
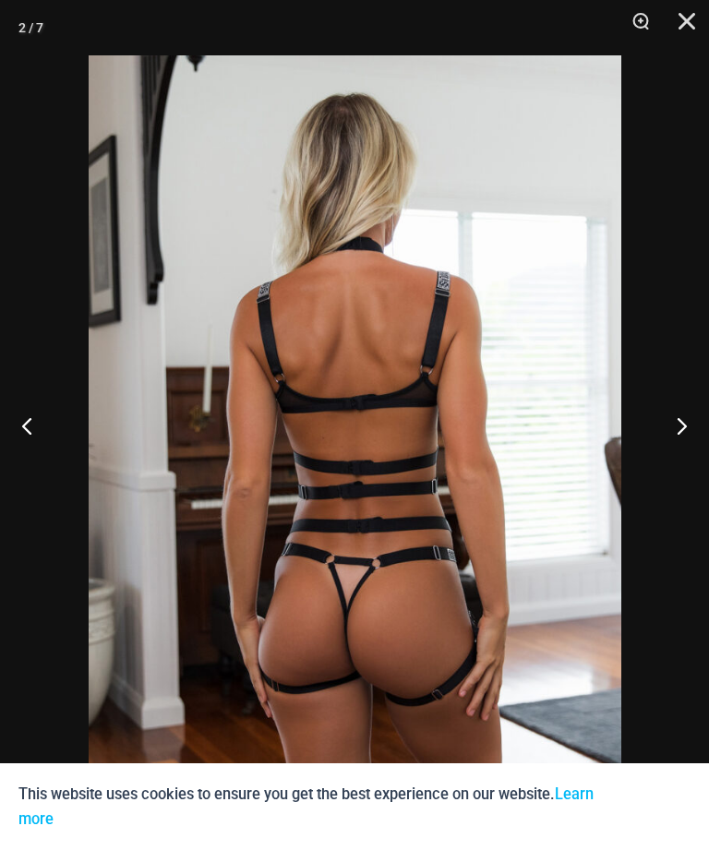
click at [30, 441] on button "Previous" at bounding box center [34, 425] width 69 height 92
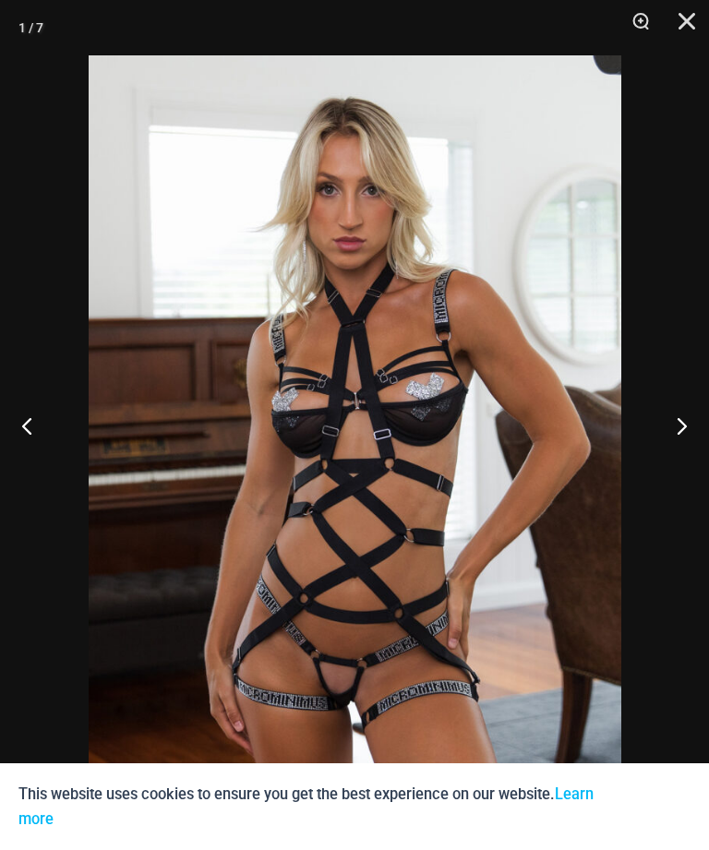
click at [25, 438] on button "Previous" at bounding box center [34, 425] width 69 height 92
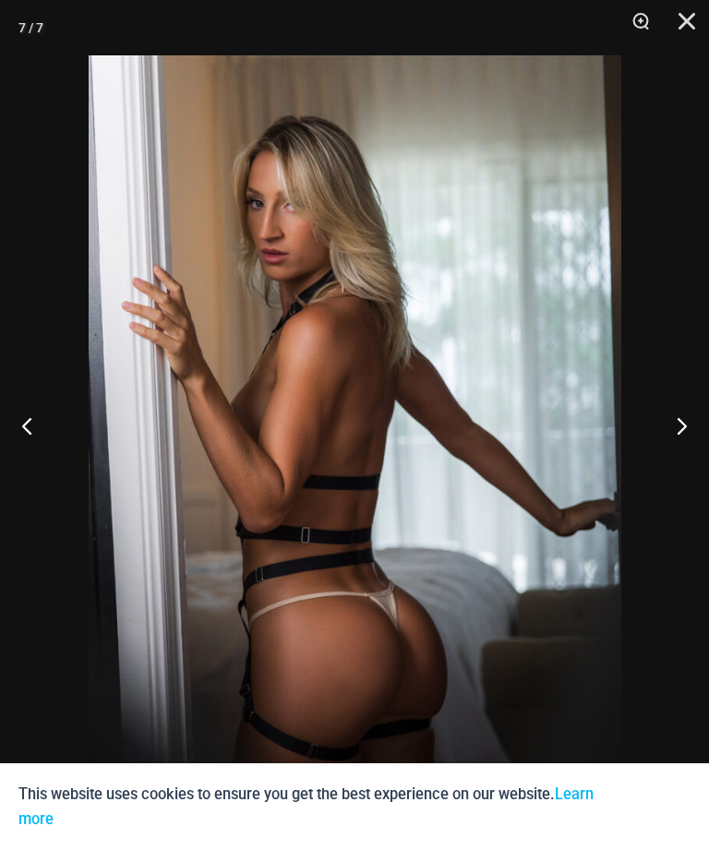
click at [689, 36] on button "Close" at bounding box center [680, 27] width 46 height 55
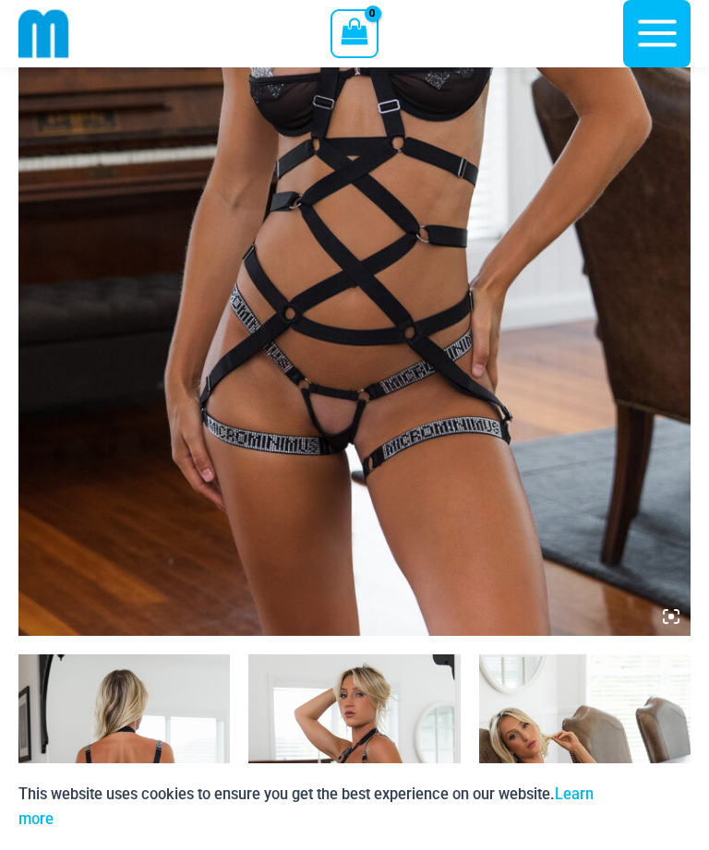
scroll to position [471, 0]
